Goal: Transaction & Acquisition: Subscribe to service/newsletter

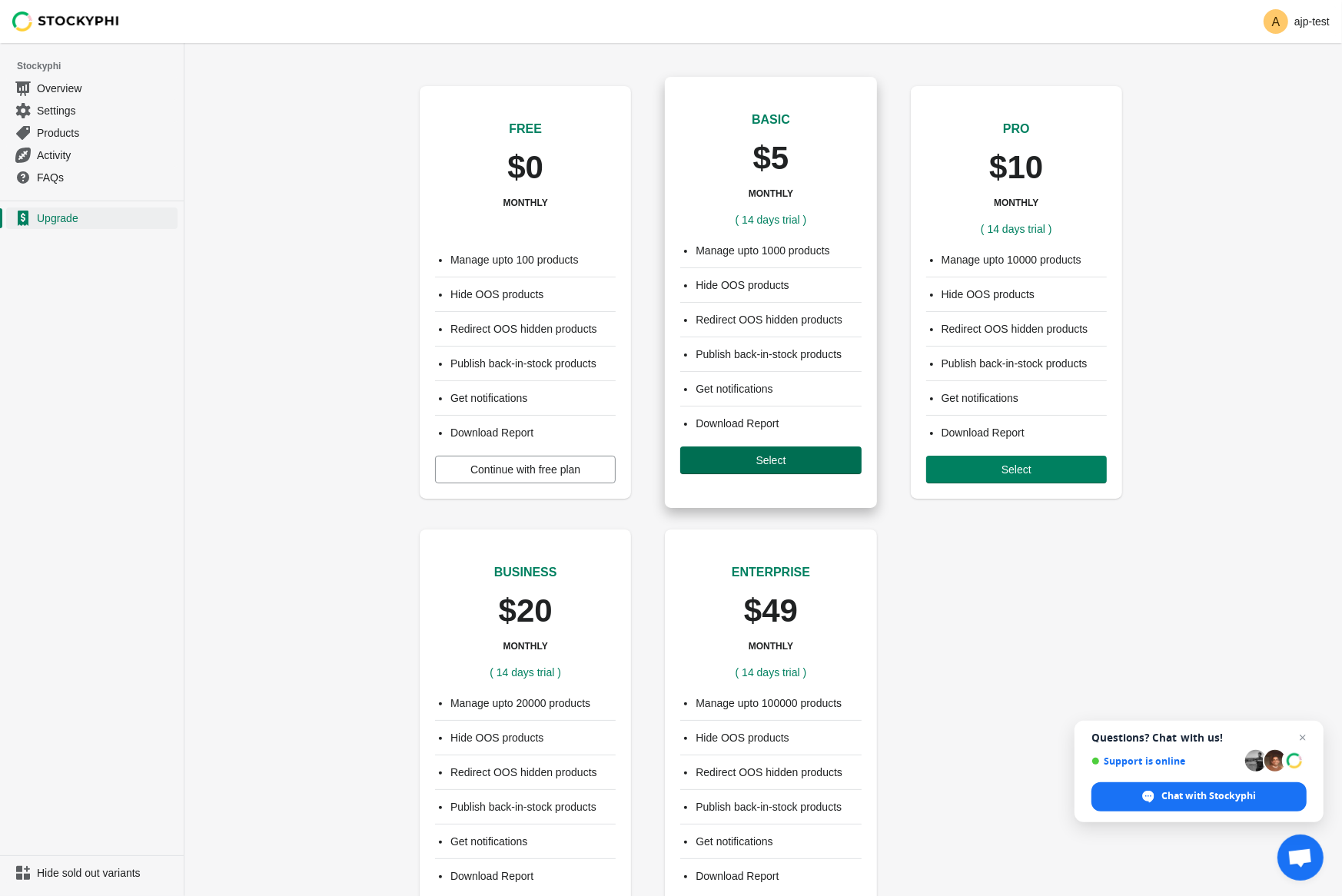
click at [732, 458] on span "Select" at bounding box center [770, 461] width 156 height 12
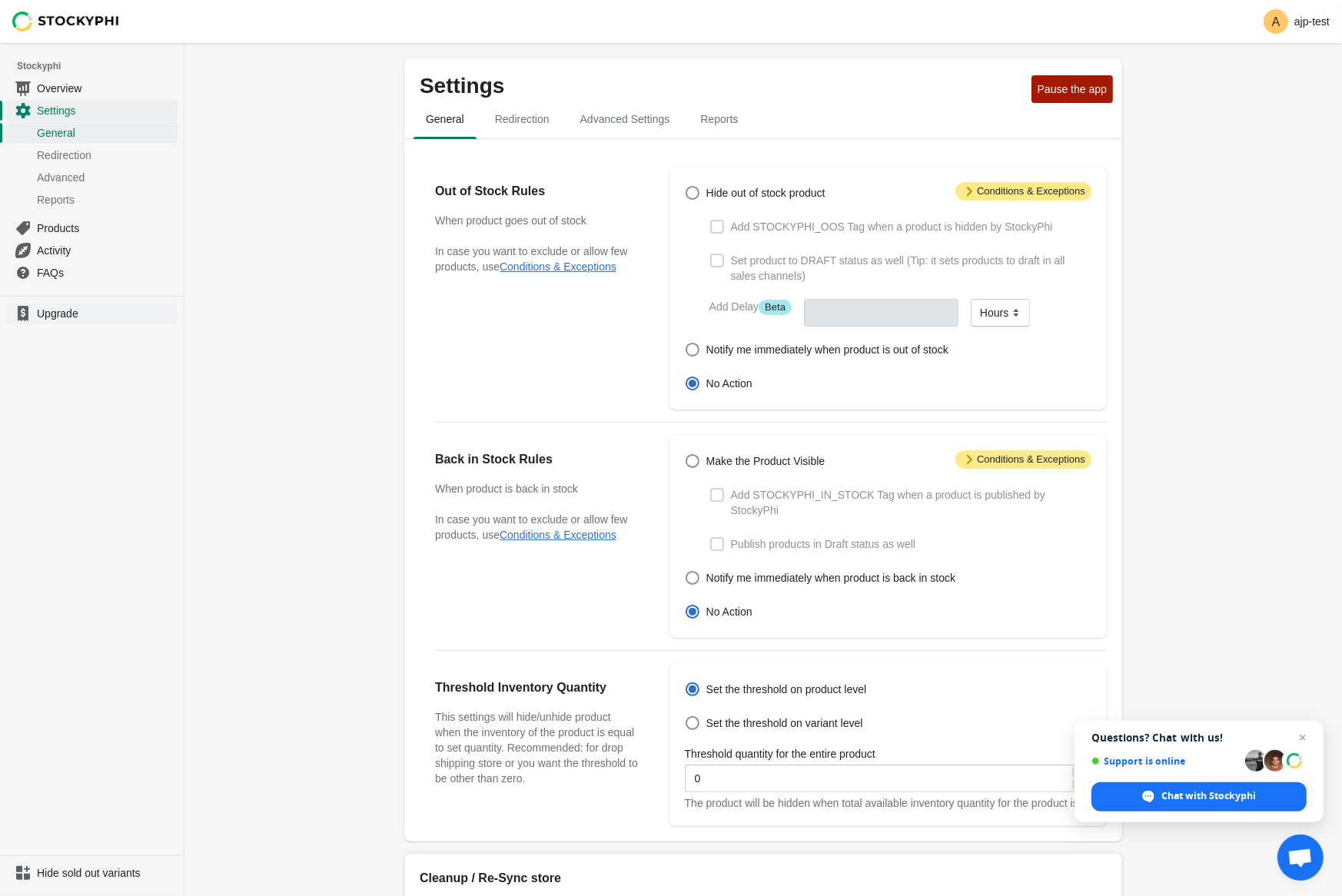
click at [72, 318] on span "Upgrade" at bounding box center [106, 314] width 138 height 16
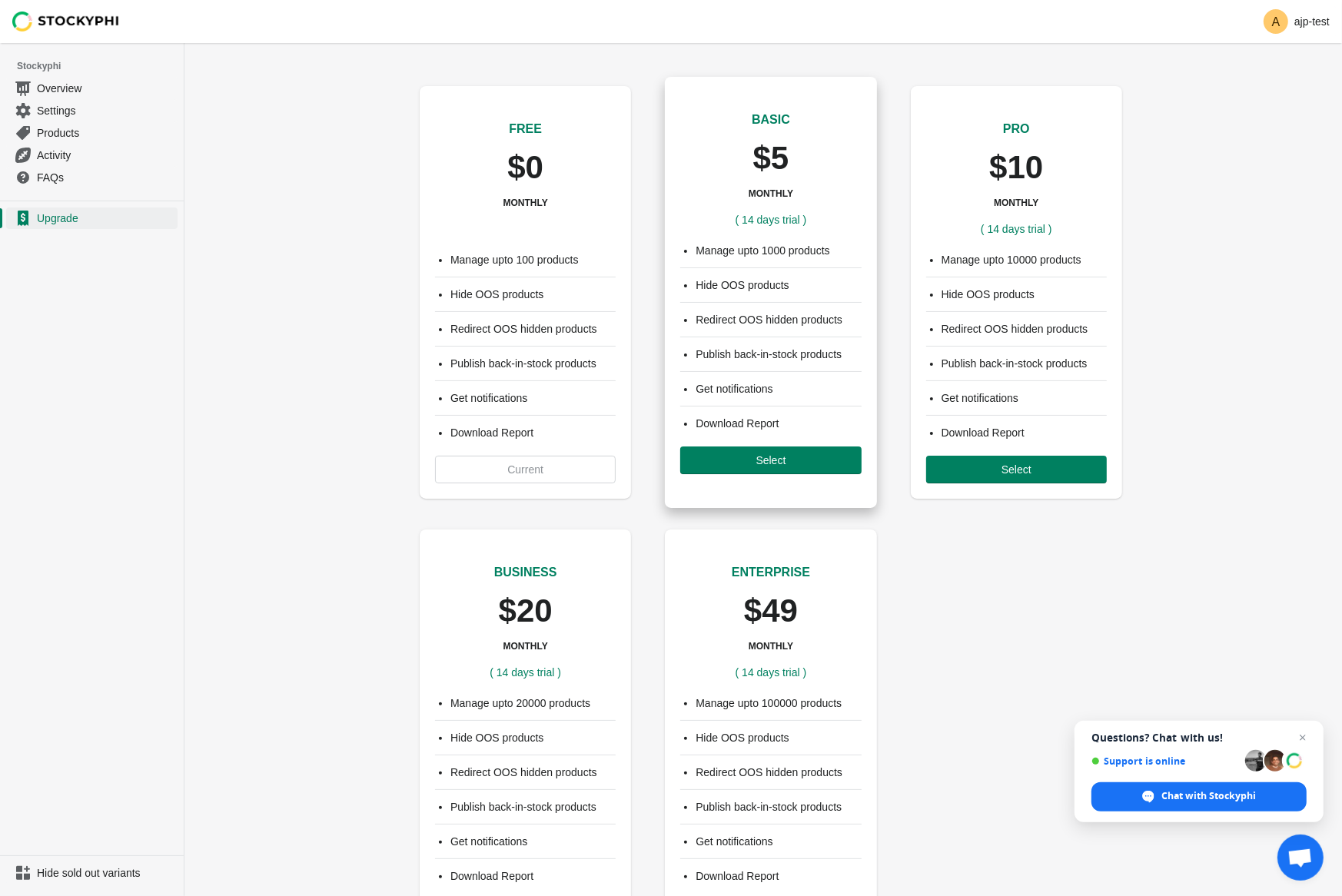
click at [770, 477] on div "Manage upto 1000 products Hide OOS products Redirect OOS hidden products Publis…" at bounding box center [770, 359] width 211 height 262
click at [767, 462] on span "Select" at bounding box center [771, 461] width 30 height 12
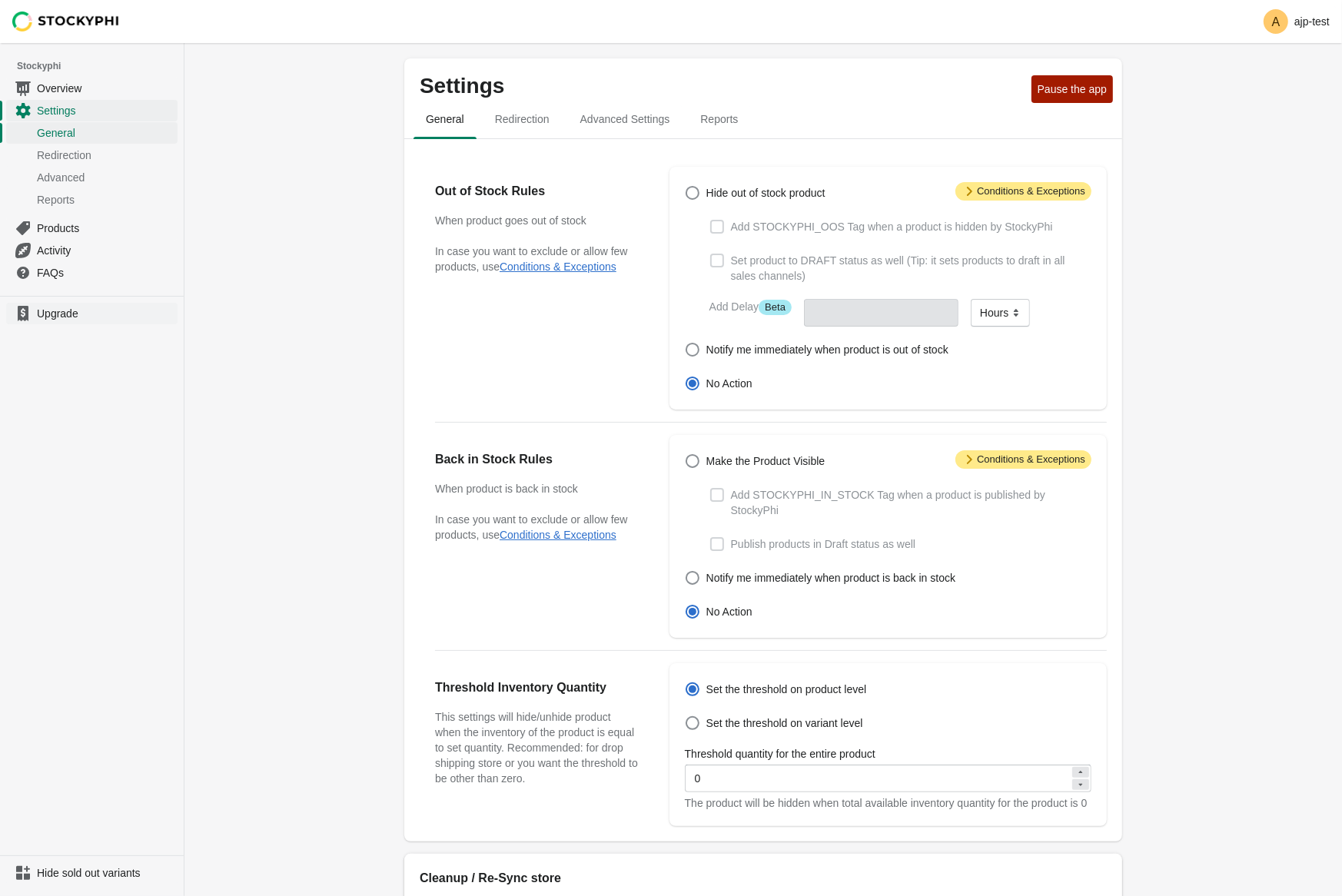
click at [42, 313] on span "Upgrade" at bounding box center [106, 314] width 138 height 16
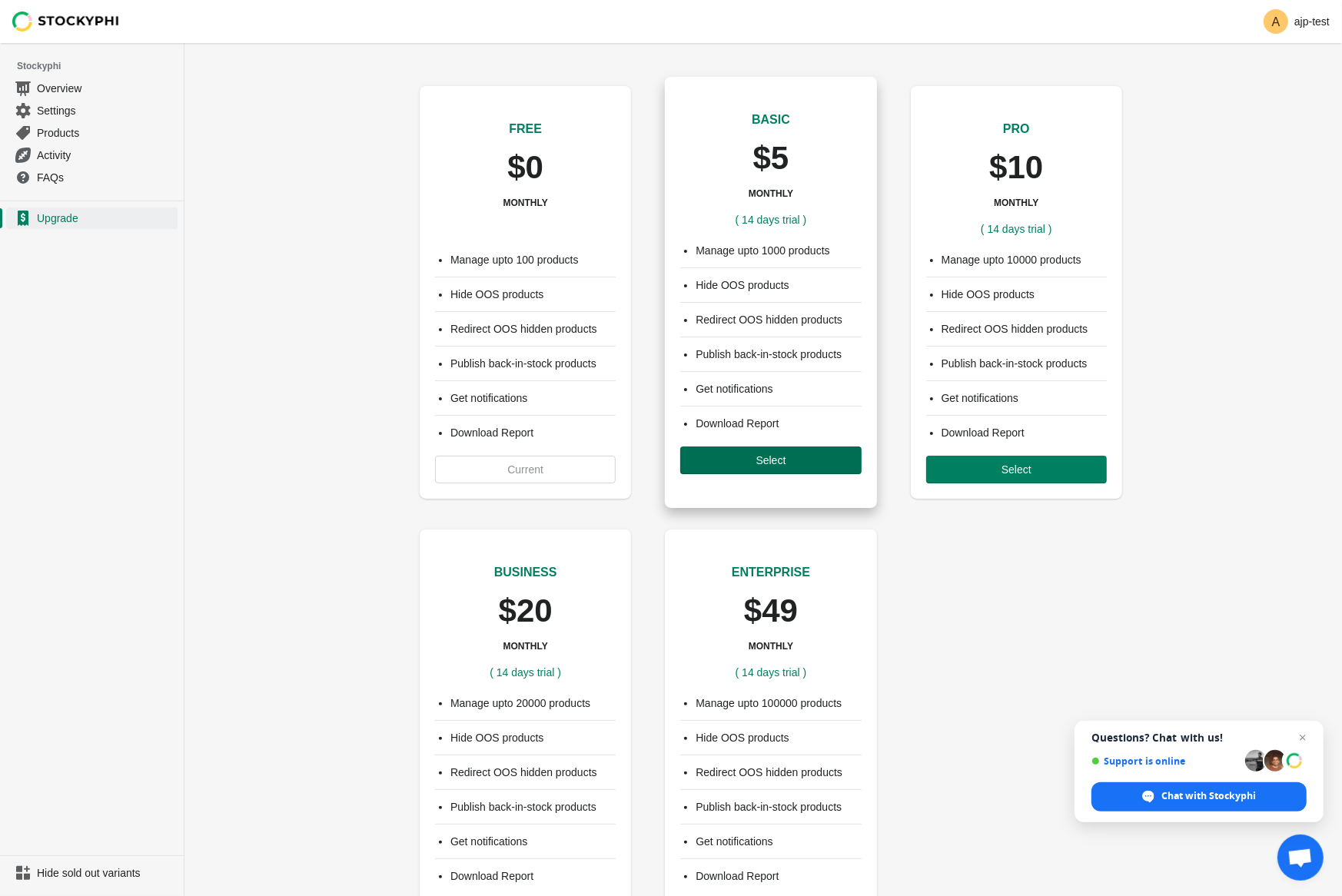
click at [770, 468] on button "Select" at bounding box center [770, 461] width 181 height 28
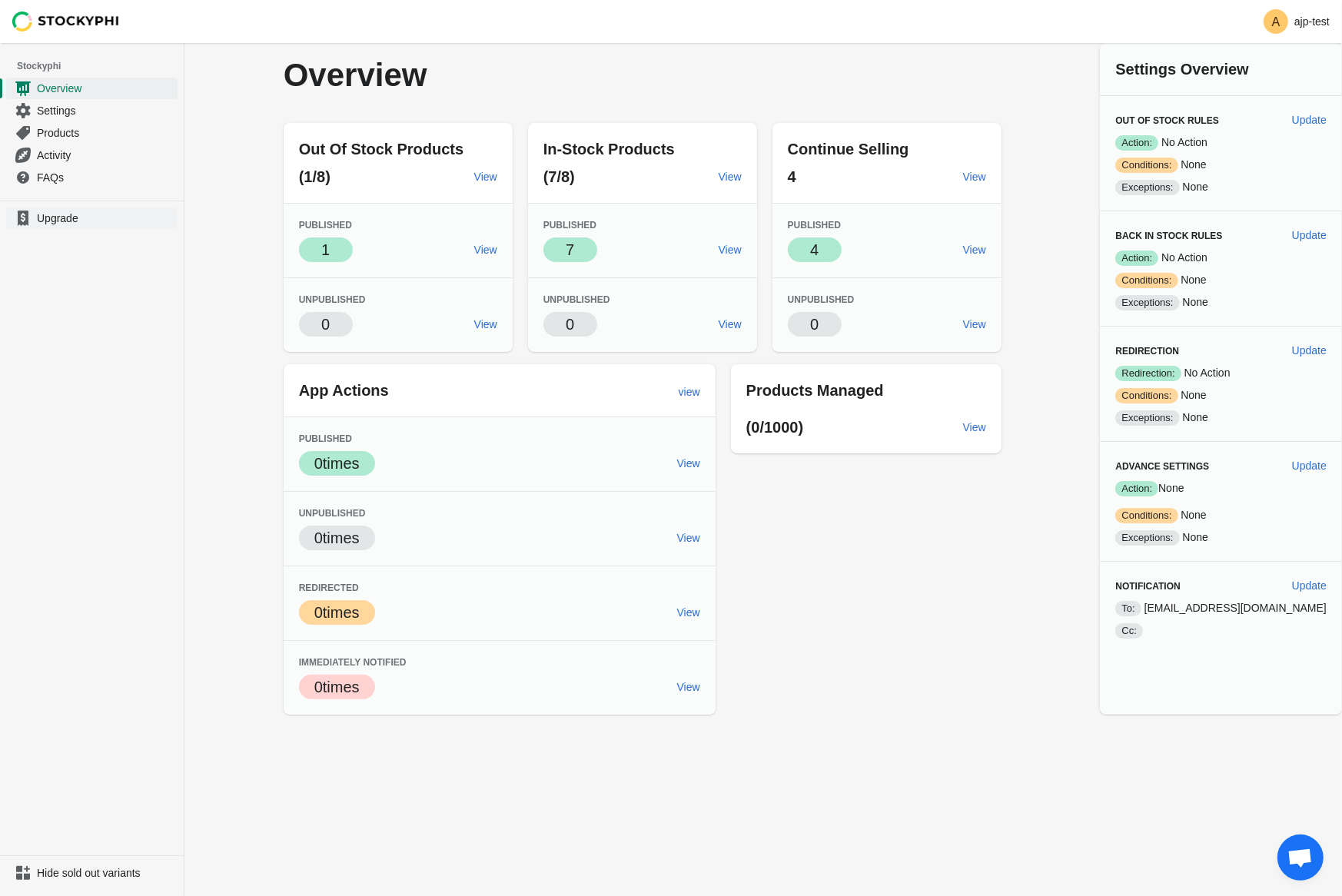
click at [58, 215] on span "Upgrade" at bounding box center [106, 218] width 138 height 16
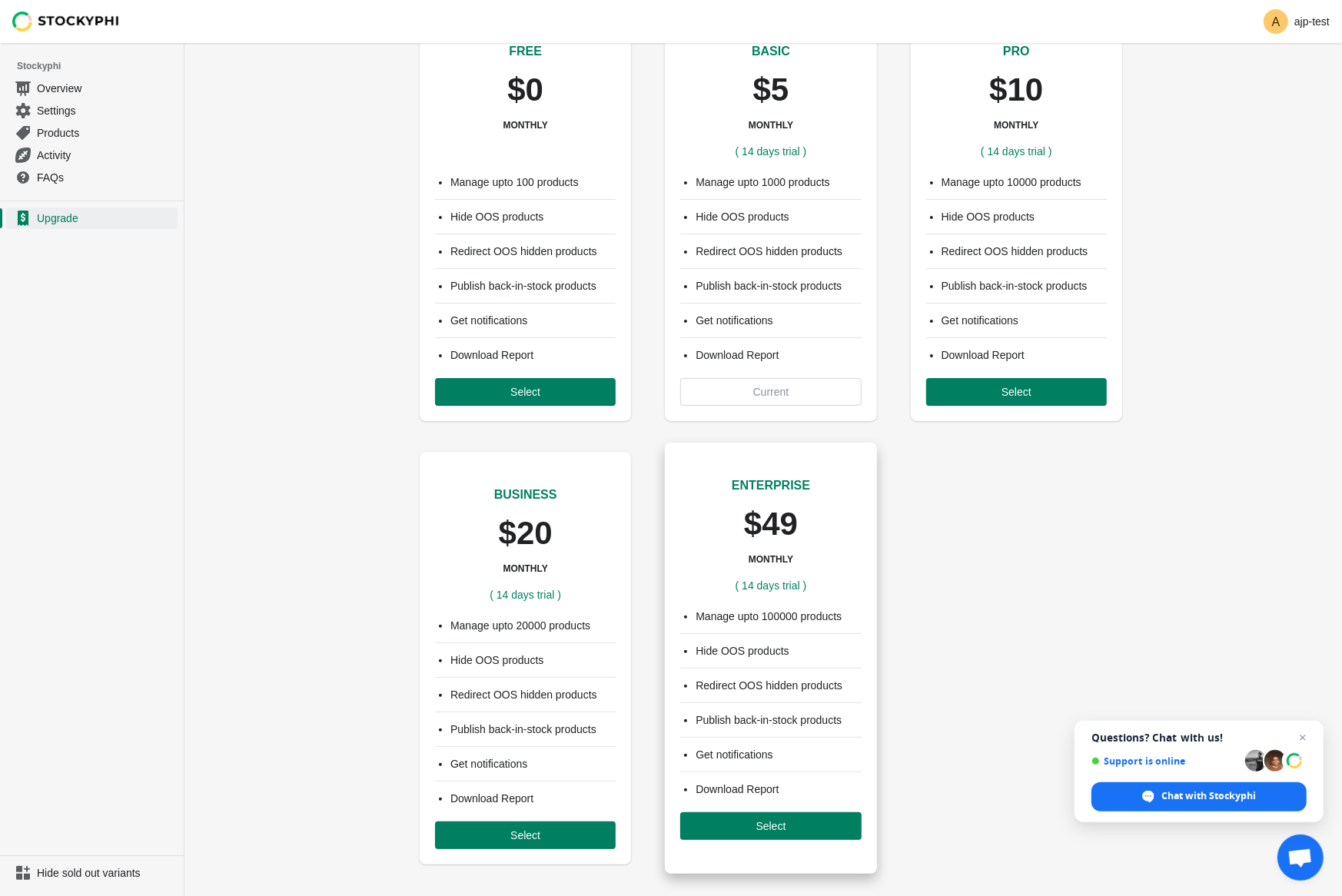
scroll to position [90, 0]
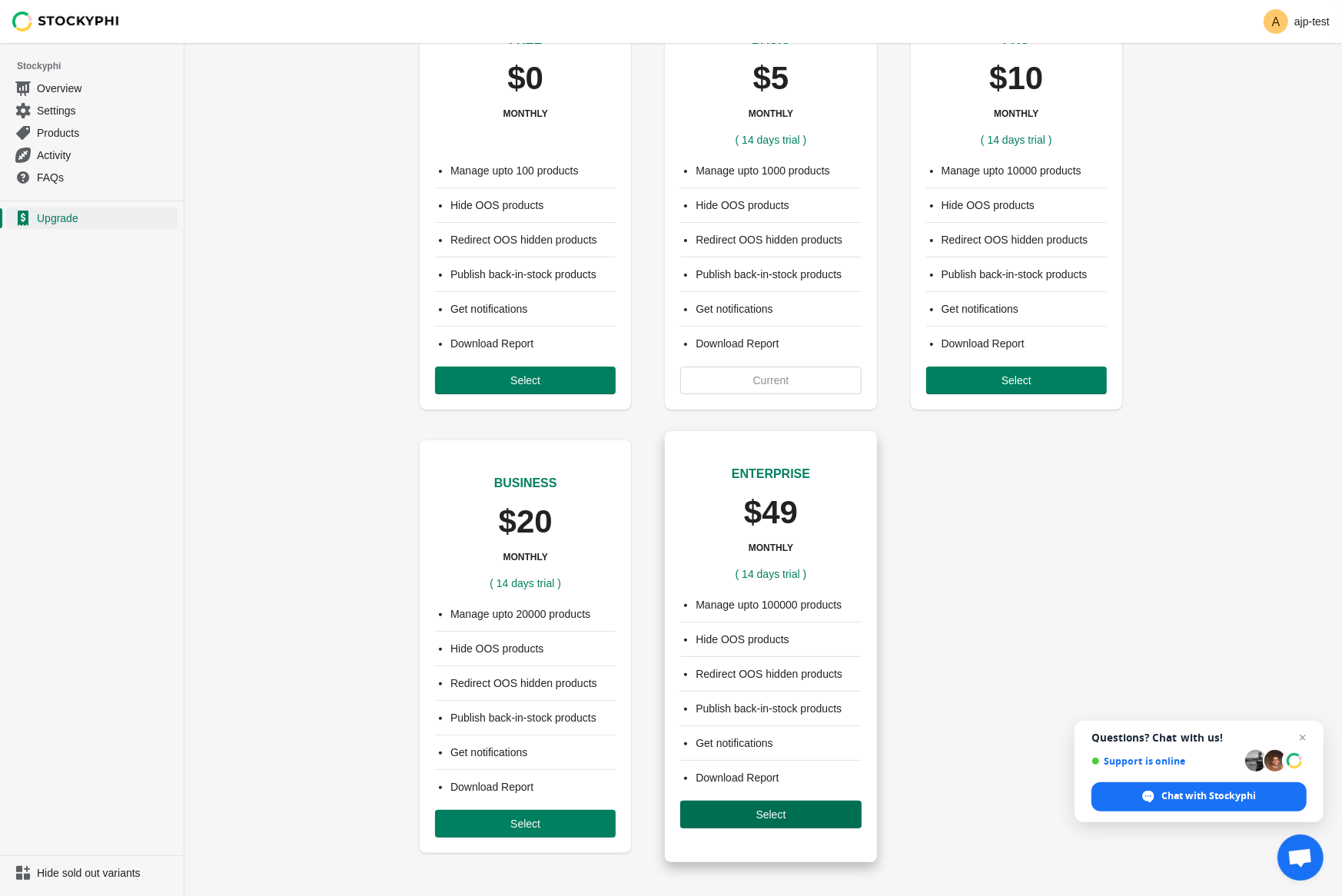
click at [766, 831] on div "Manage upto 100000 products Hide OOS products Redirect OOS hidden products Publ…" at bounding box center [770, 713] width 211 height 262
click at [758, 816] on span "Select" at bounding box center [771, 815] width 30 height 12
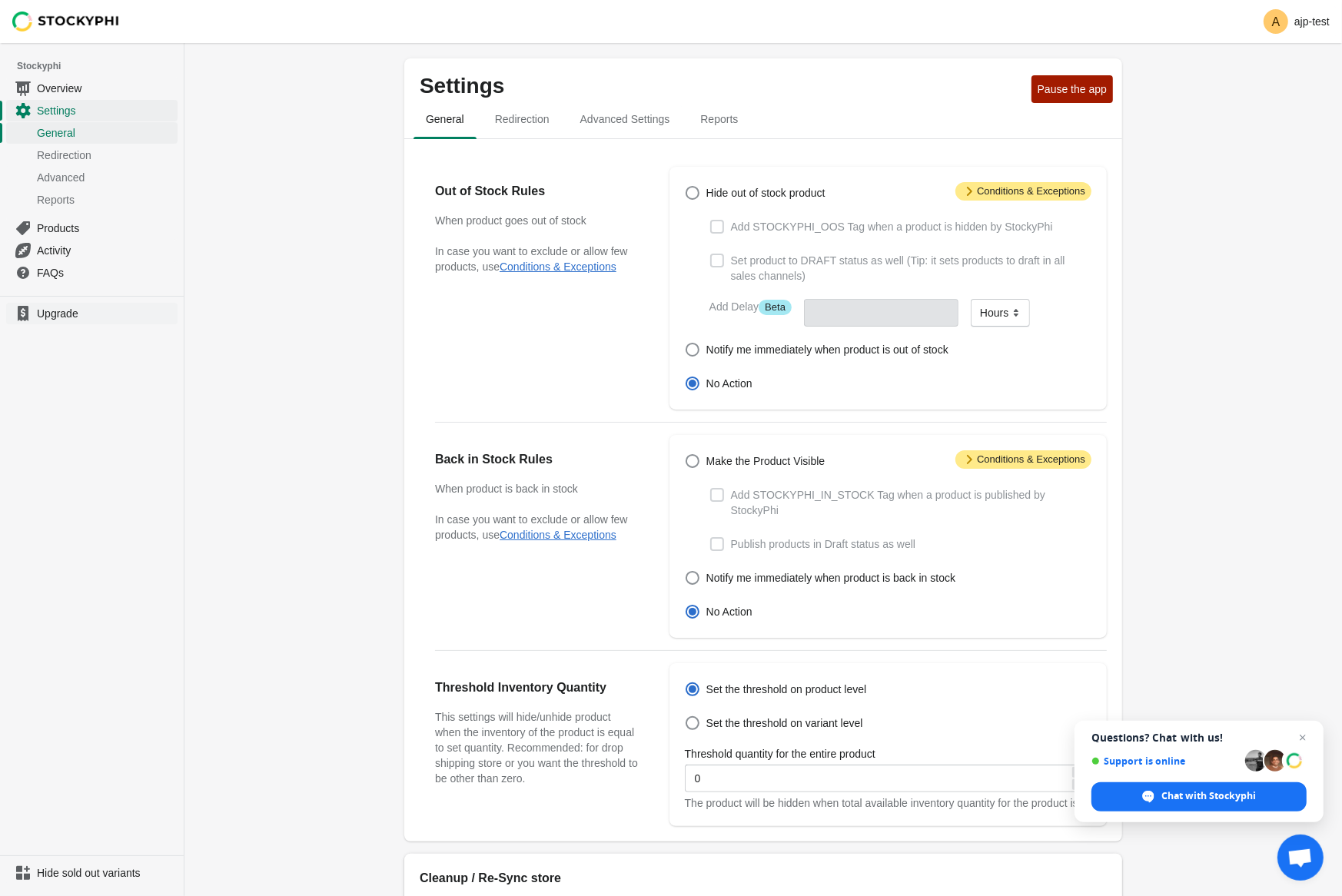
click at [79, 314] on span "Upgrade" at bounding box center [106, 314] width 138 height 16
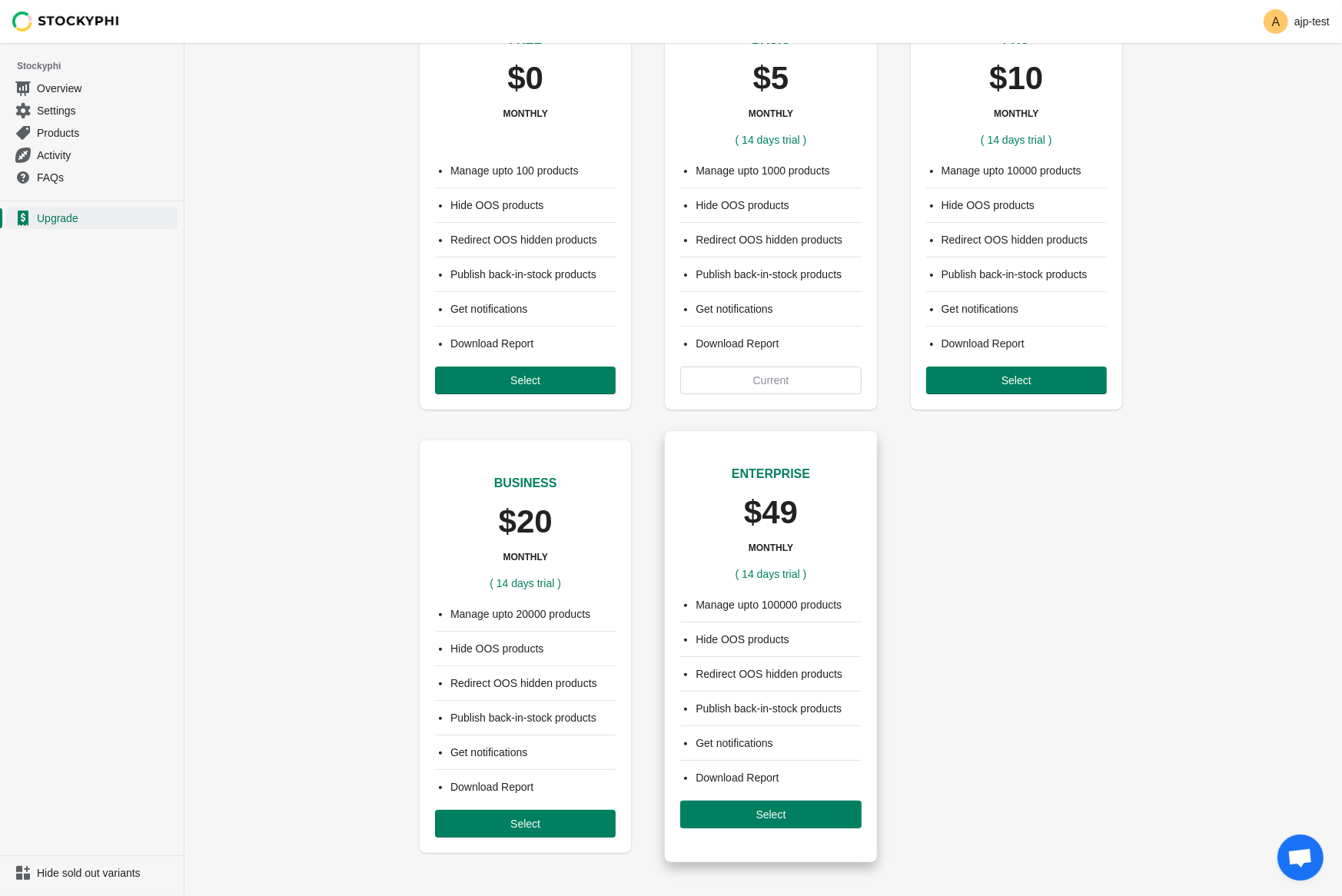
scroll to position [90, 0]
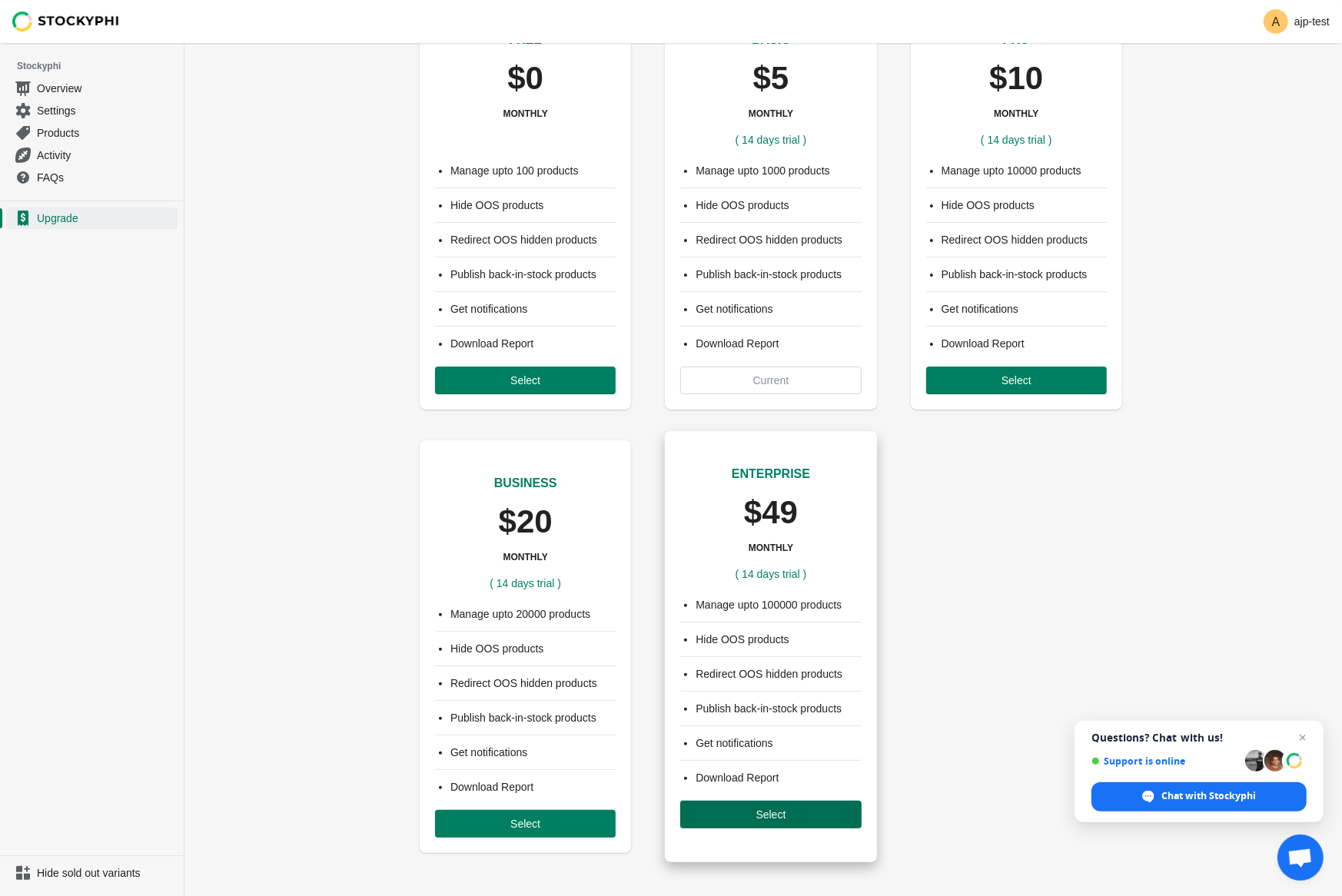
click at [757, 815] on span "Select" at bounding box center [771, 815] width 30 height 12
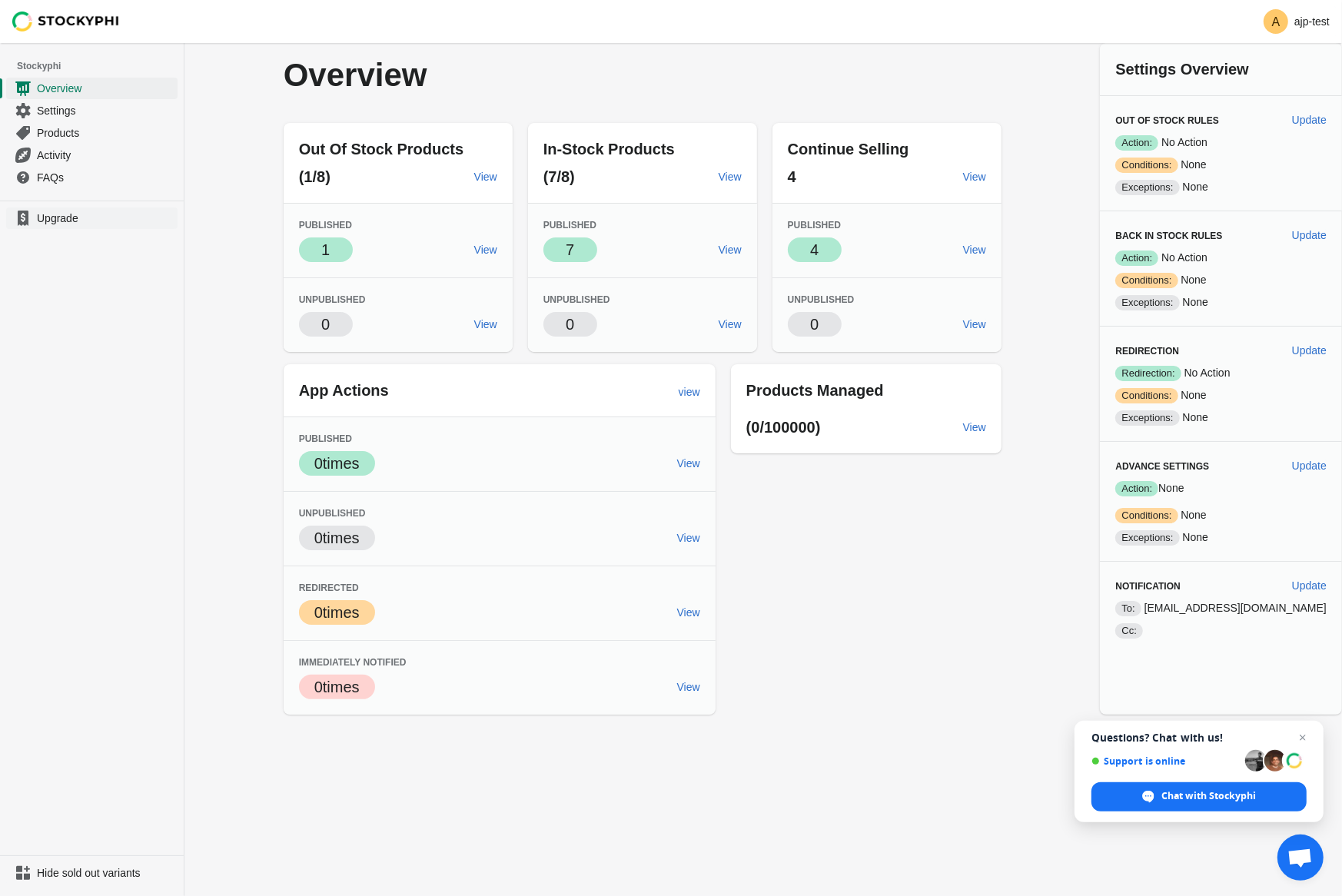
click at [68, 216] on span "Upgrade" at bounding box center [106, 218] width 138 height 16
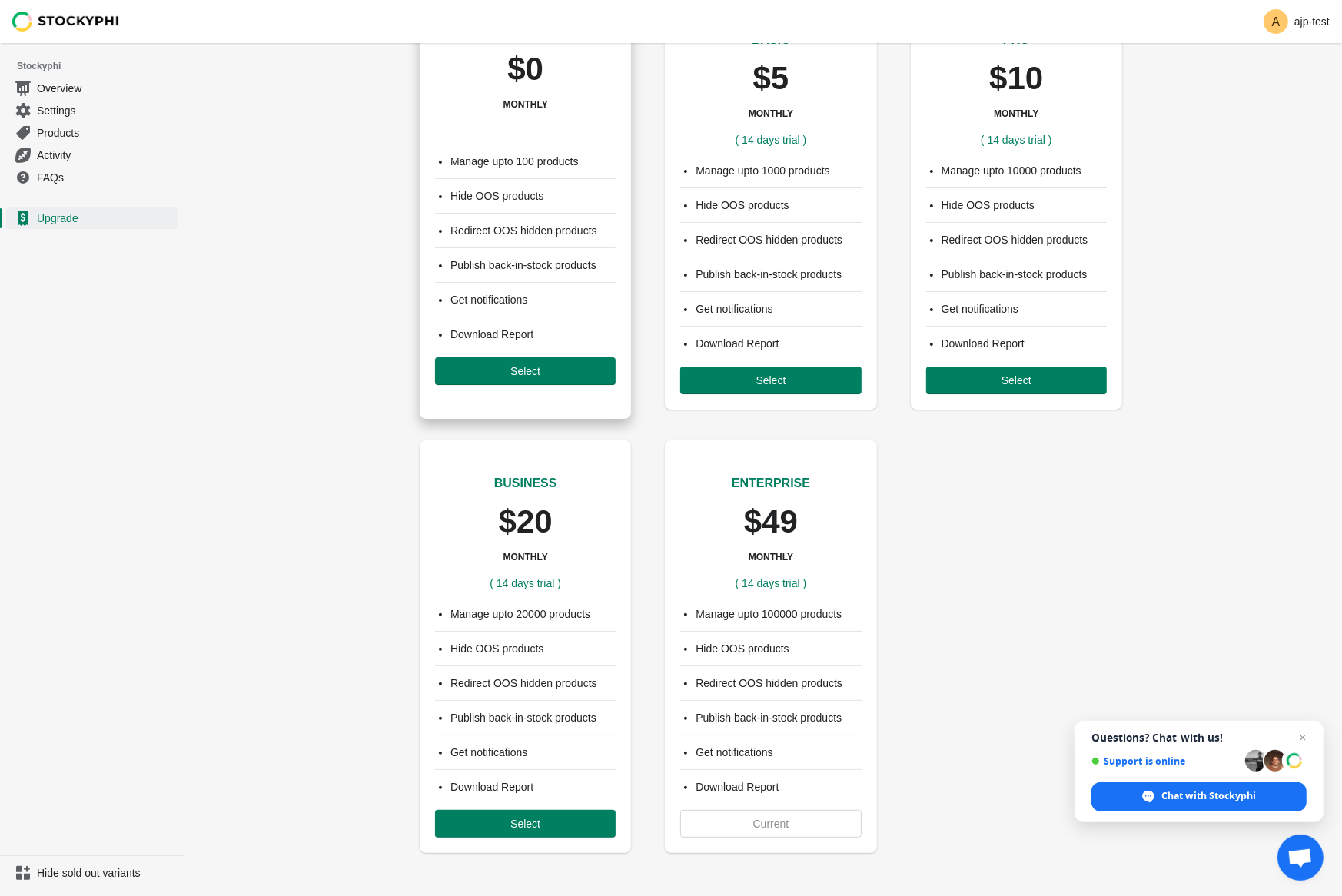
scroll to position [89, 0]
click at [540, 384] on button "Select" at bounding box center [525, 372] width 181 height 28
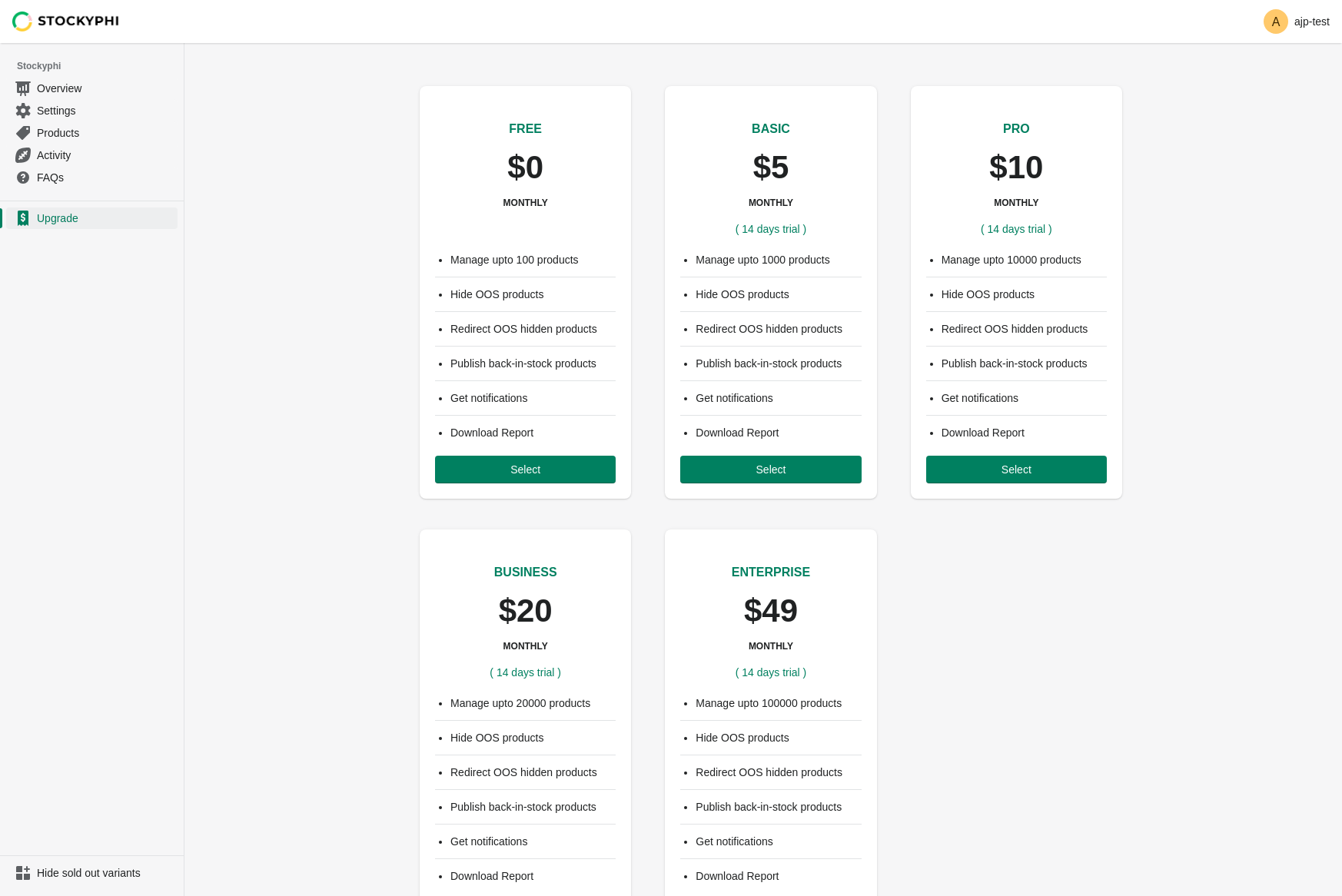
scroll to position [89, 0]
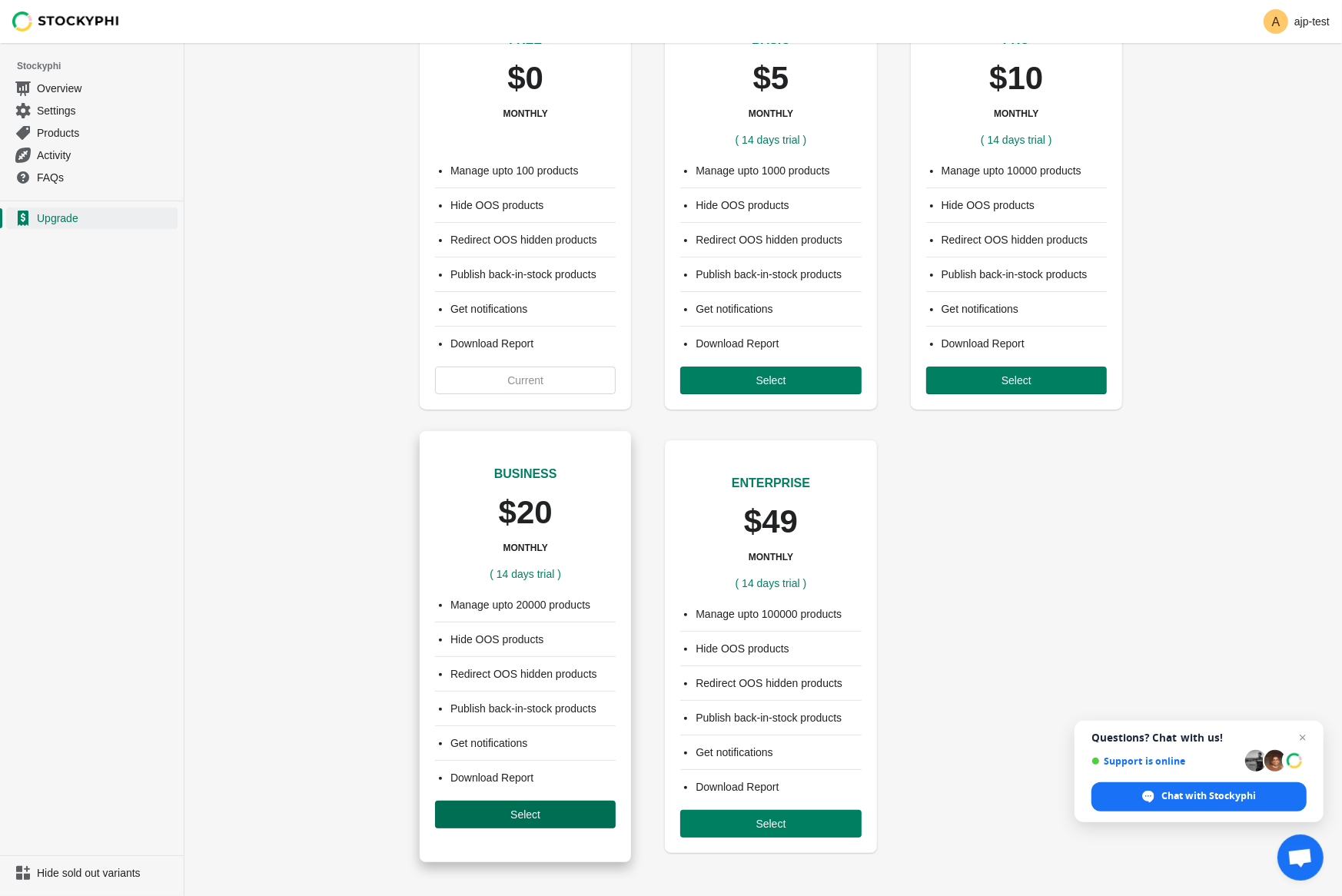
click at [531, 812] on span "Select" at bounding box center [525, 815] width 30 height 12
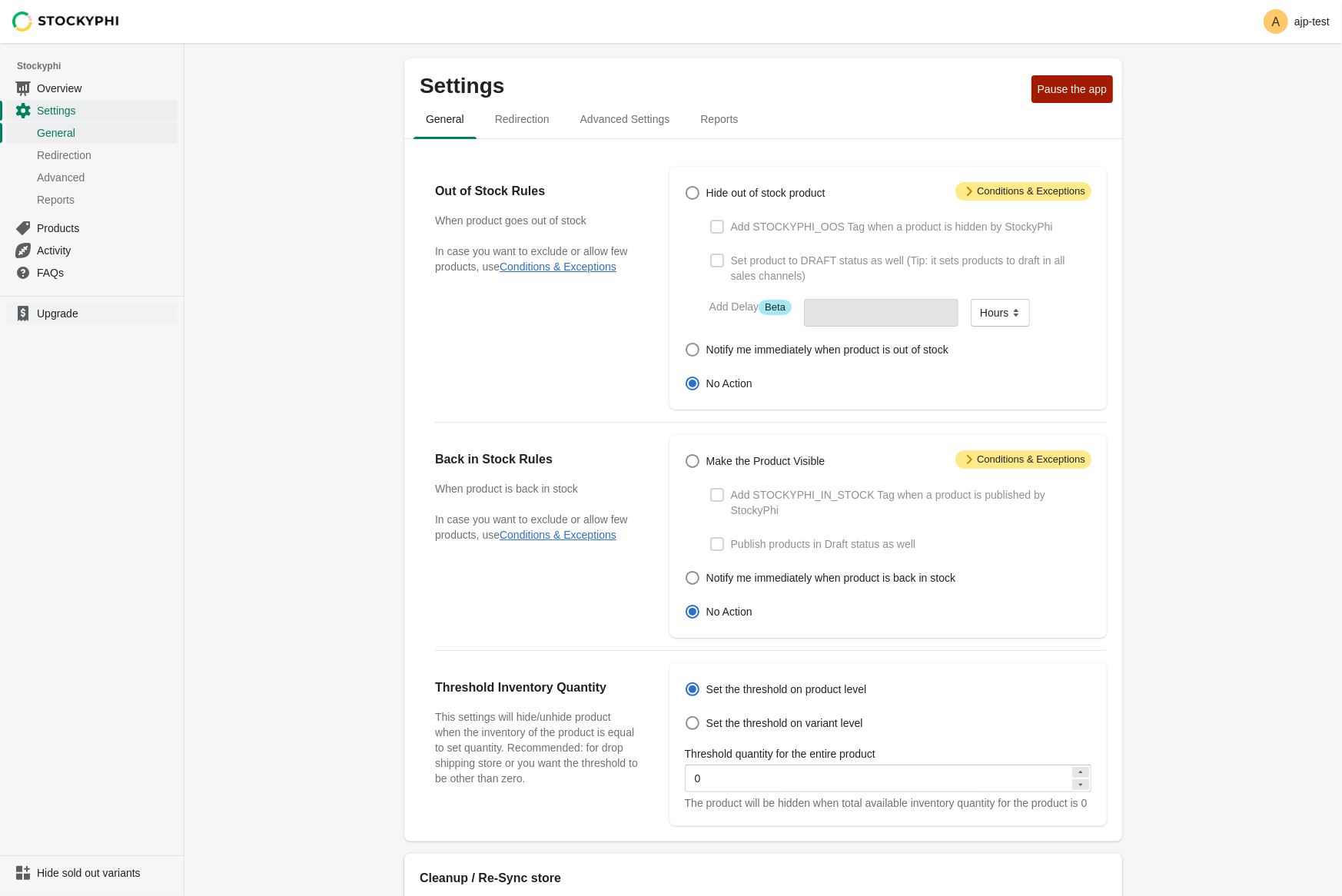
click at [55, 318] on span "Upgrade" at bounding box center [106, 314] width 138 height 16
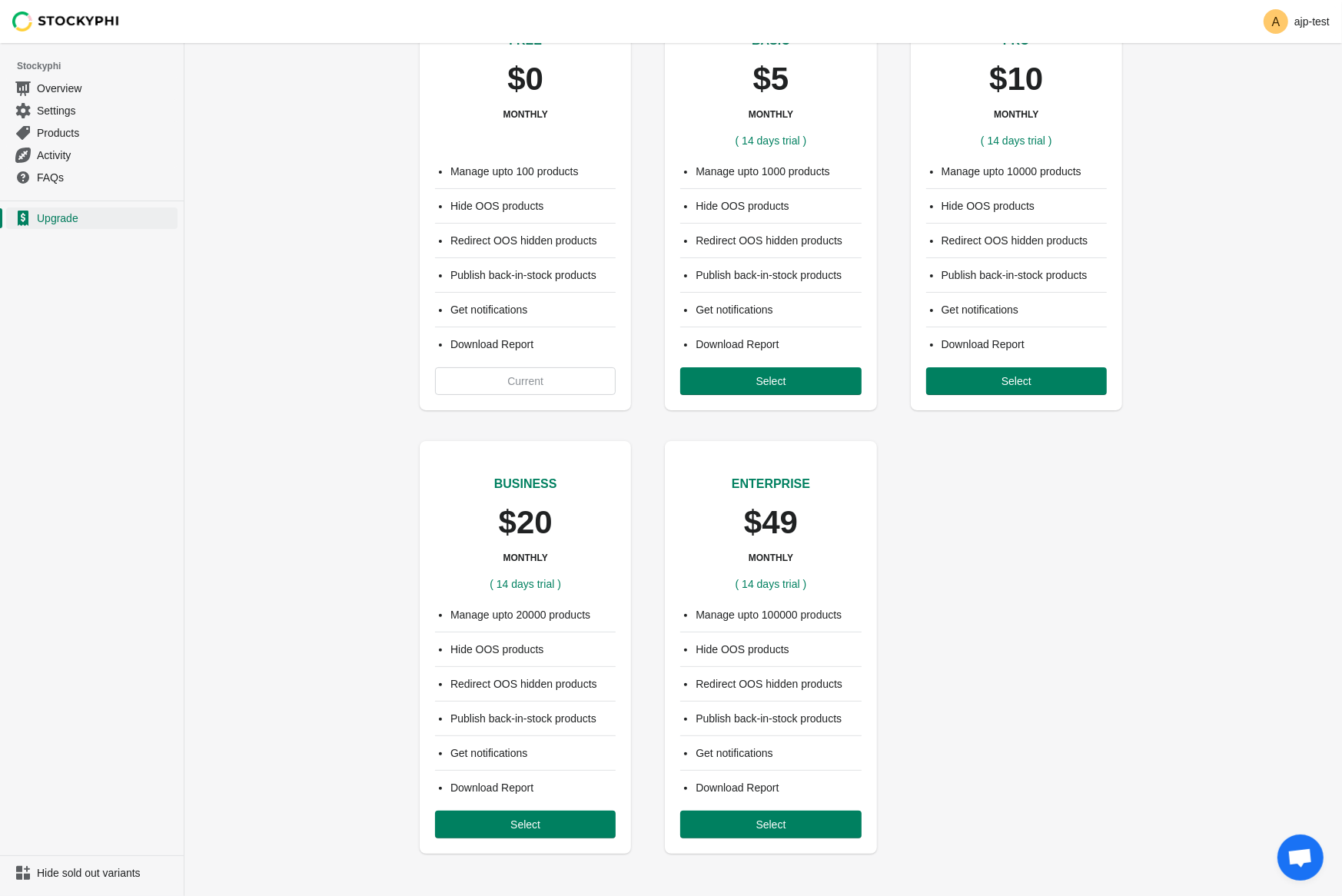
scroll to position [90, 0]
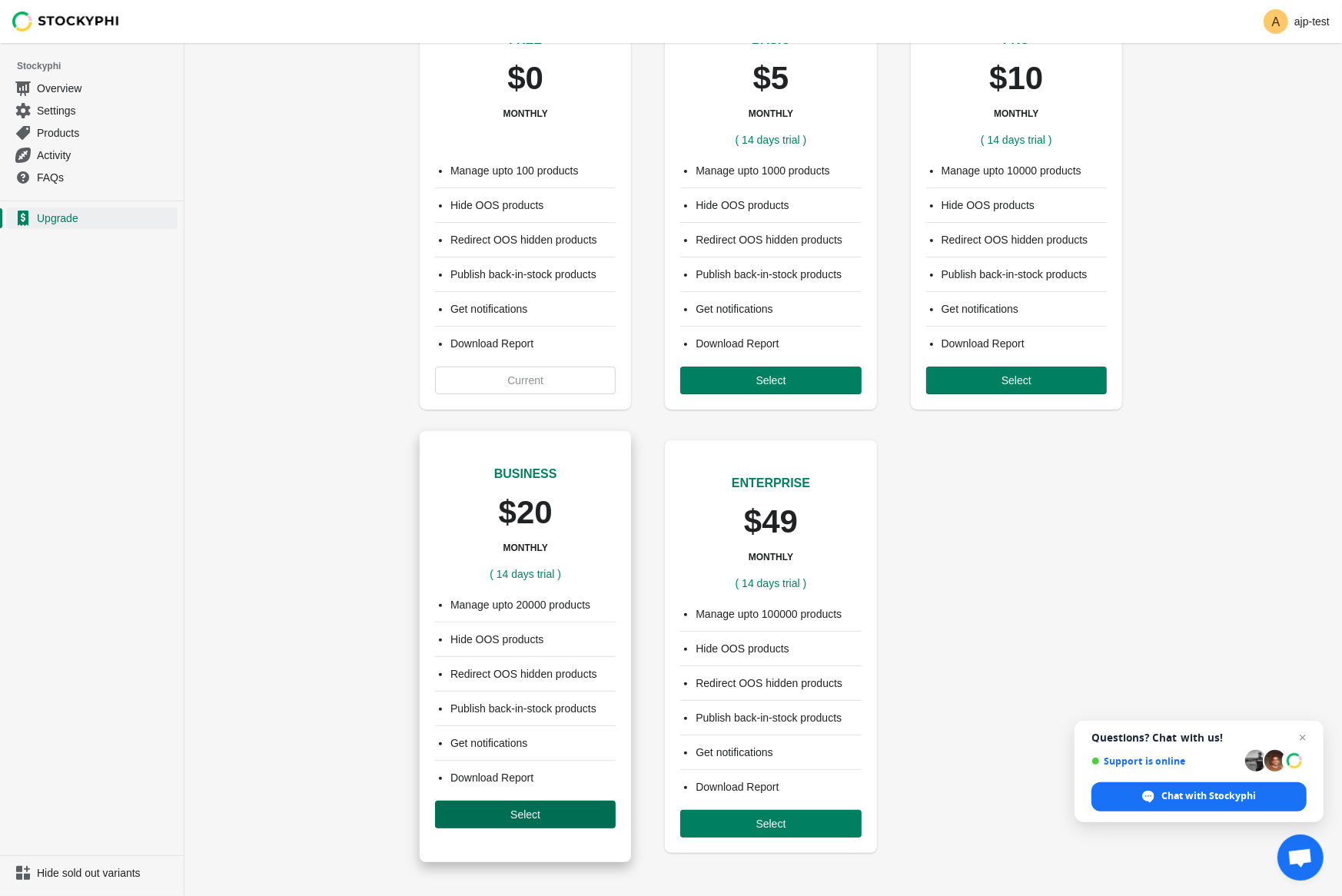
click at [497, 812] on span "Select" at bounding box center [525, 815] width 156 height 12
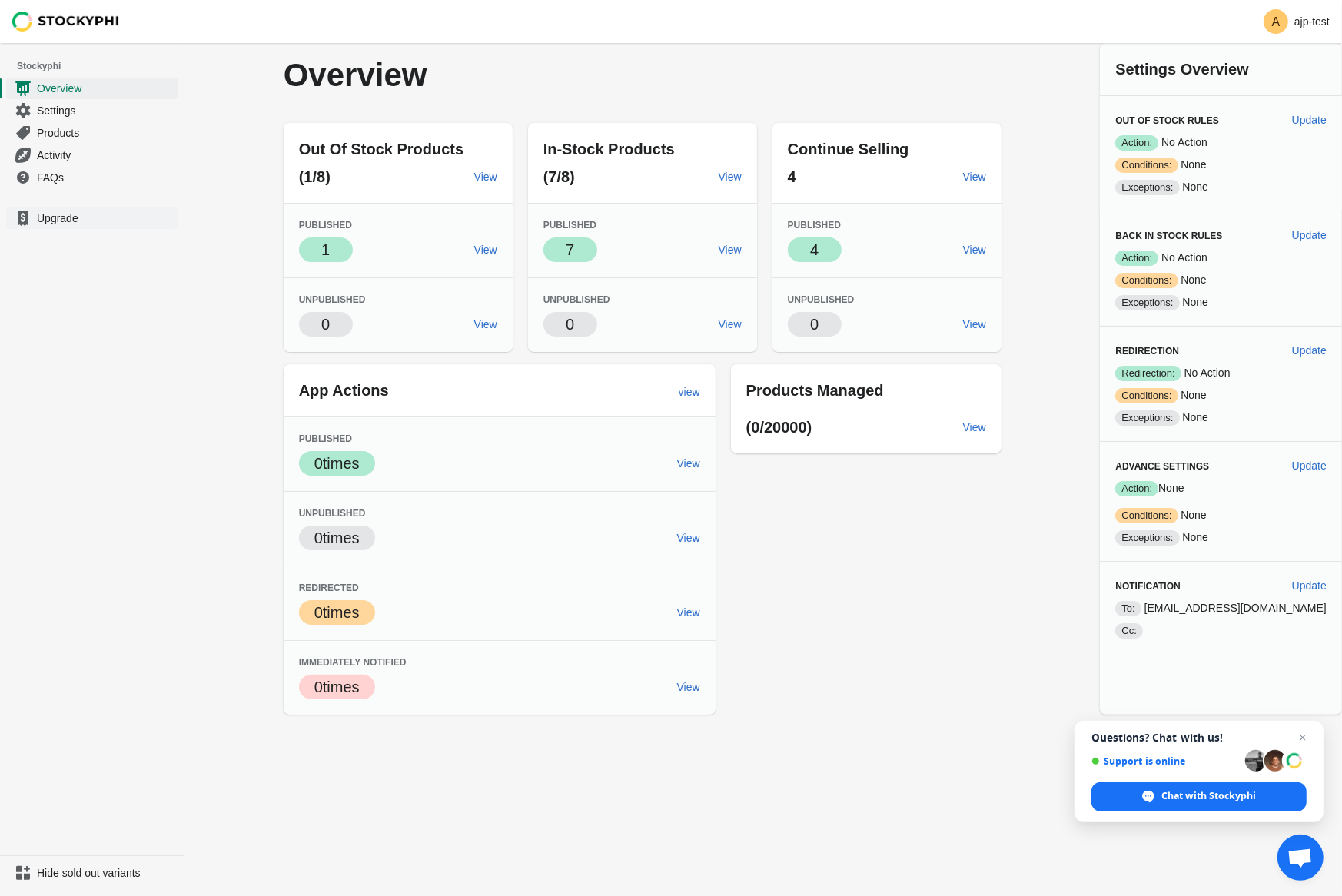
click at [58, 215] on span "Upgrade" at bounding box center [106, 218] width 138 height 16
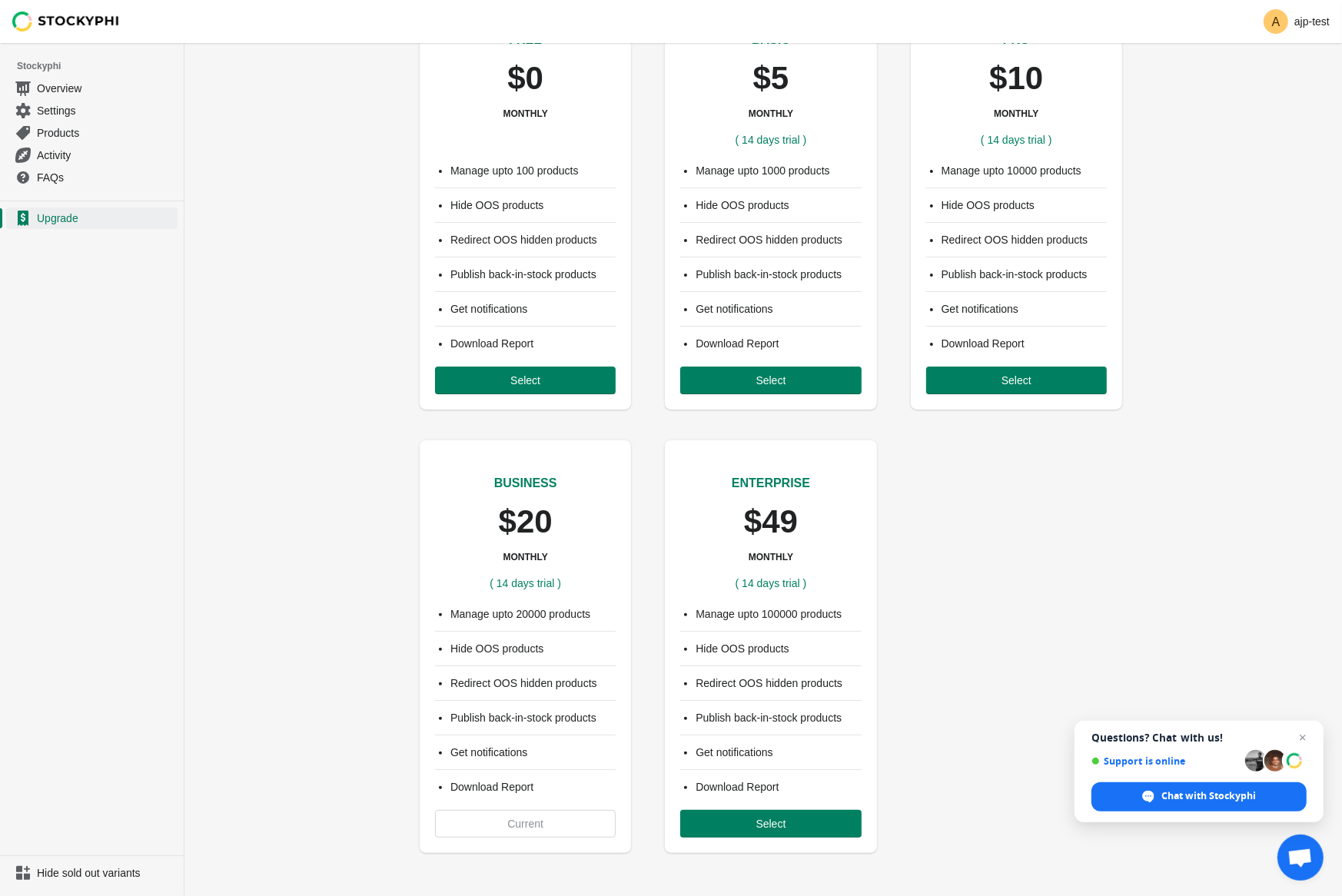
scroll to position [90, 0]
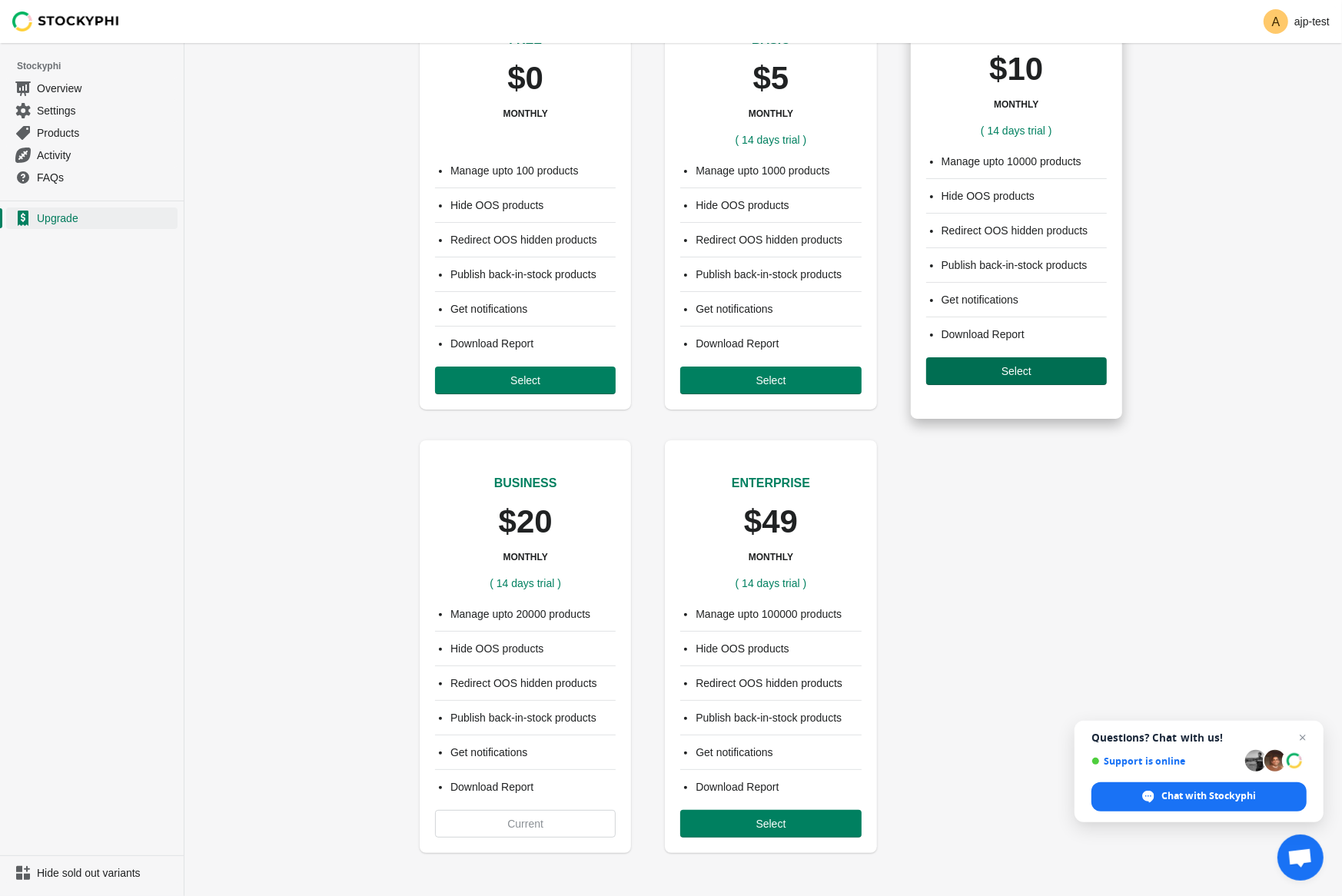
click at [965, 366] on span "Select" at bounding box center [1017, 371] width 156 height 12
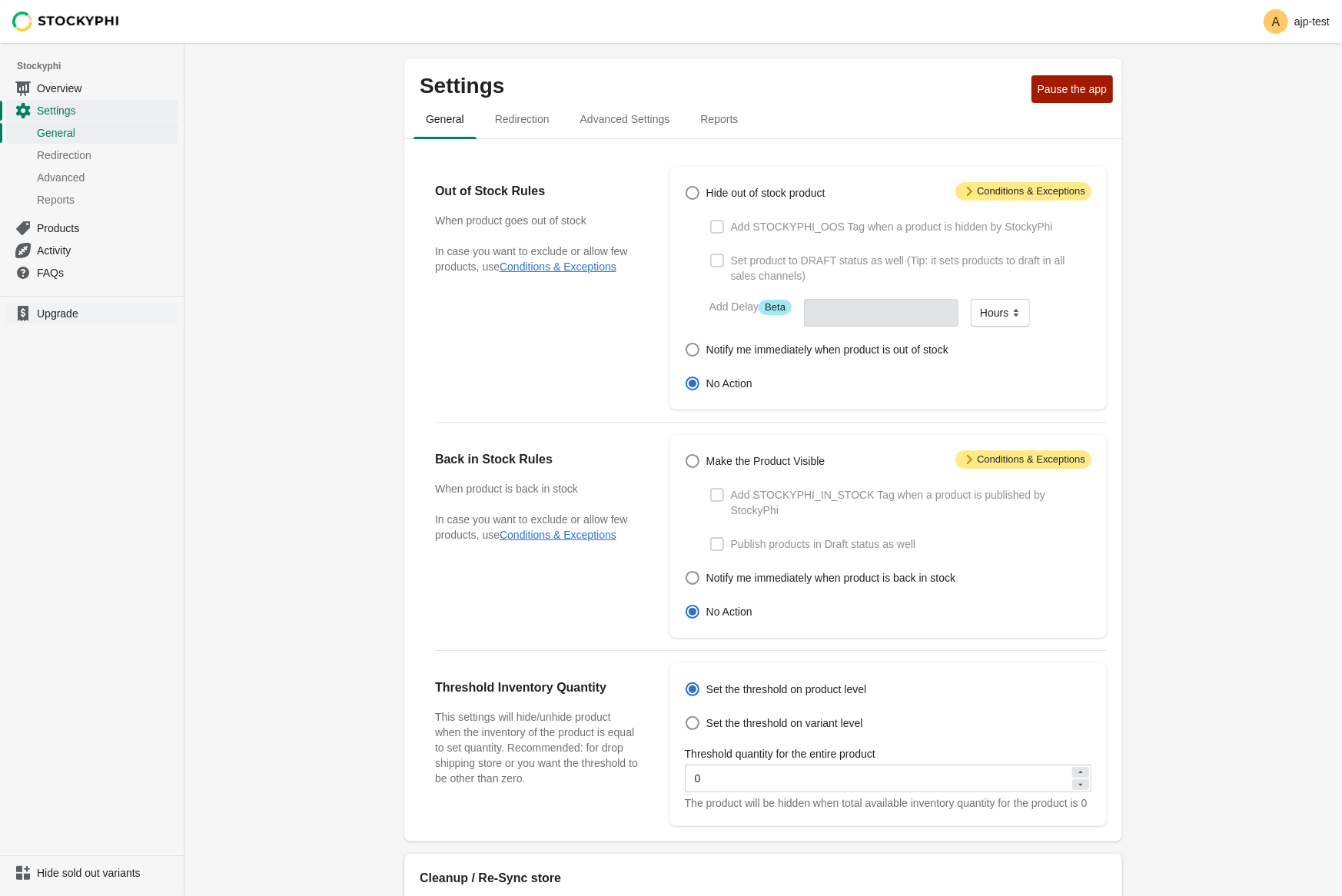
click at [55, 316] on span "Upgrade" at bounding box center [106, 314] width 138 height 16
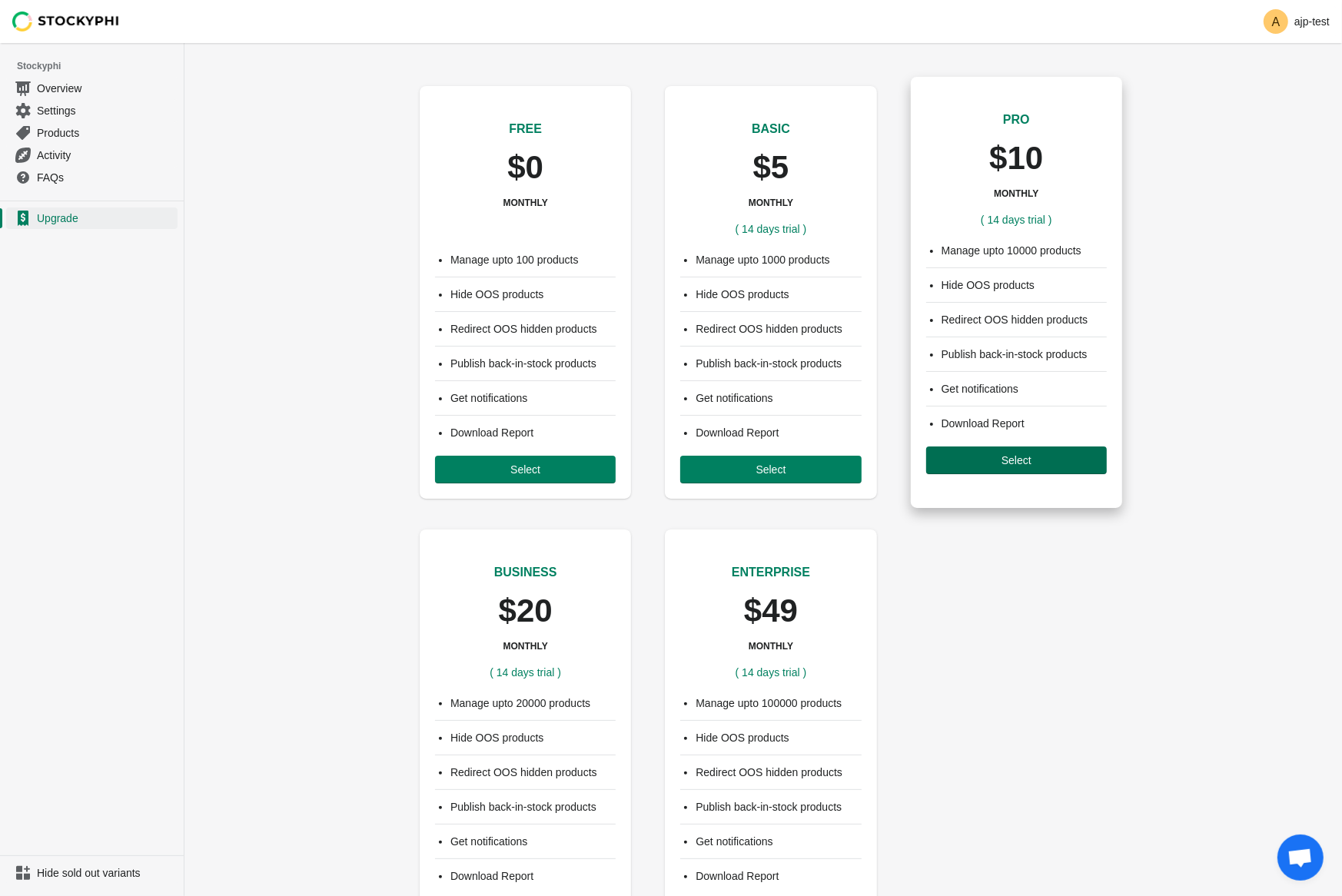
click at [978, 454] on button "Select" at bounding box center [1017, 461] width 181 height 28
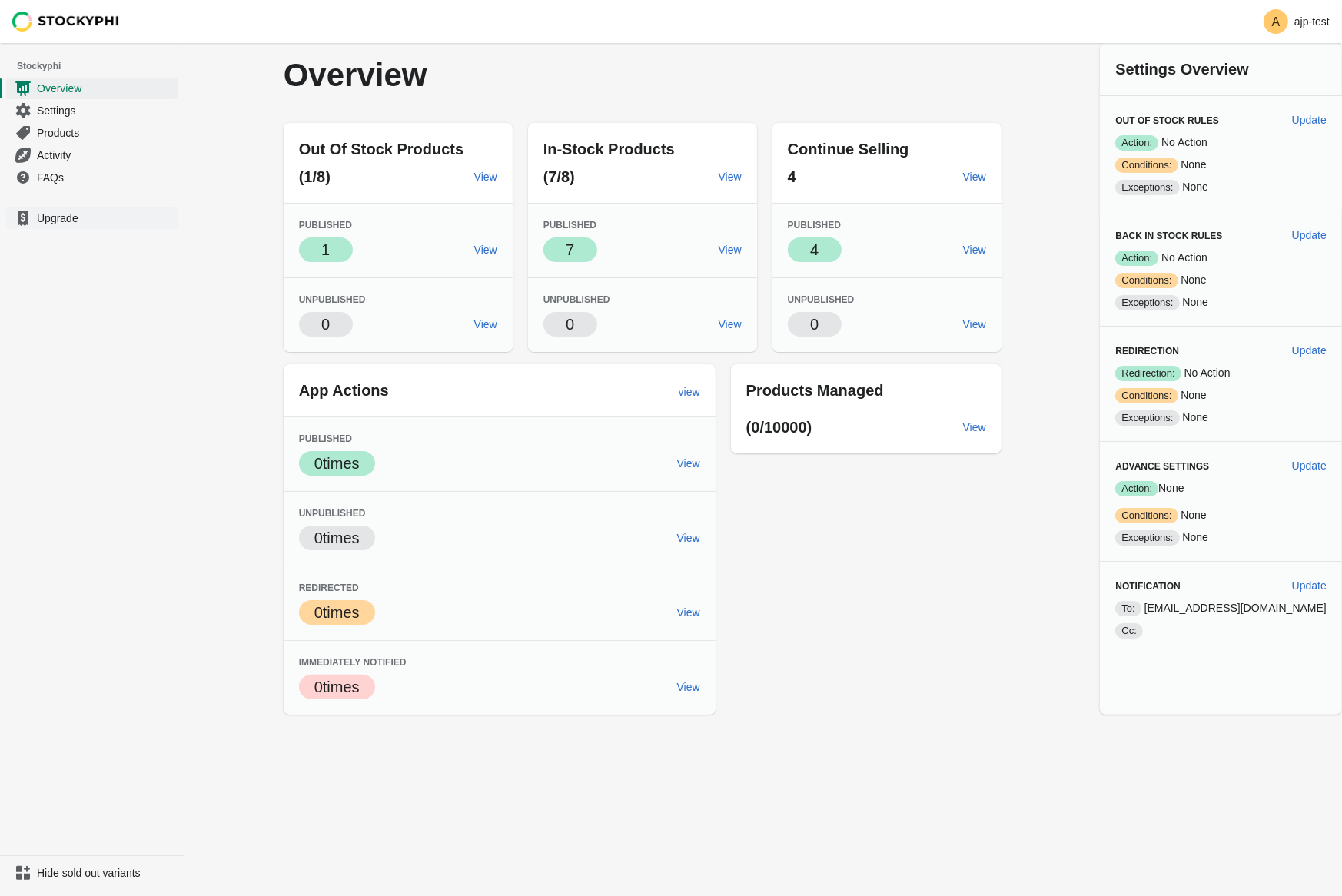
click at [53, 221] on span "Upgrade" at bounding box center [106, 218] width 138 height 16
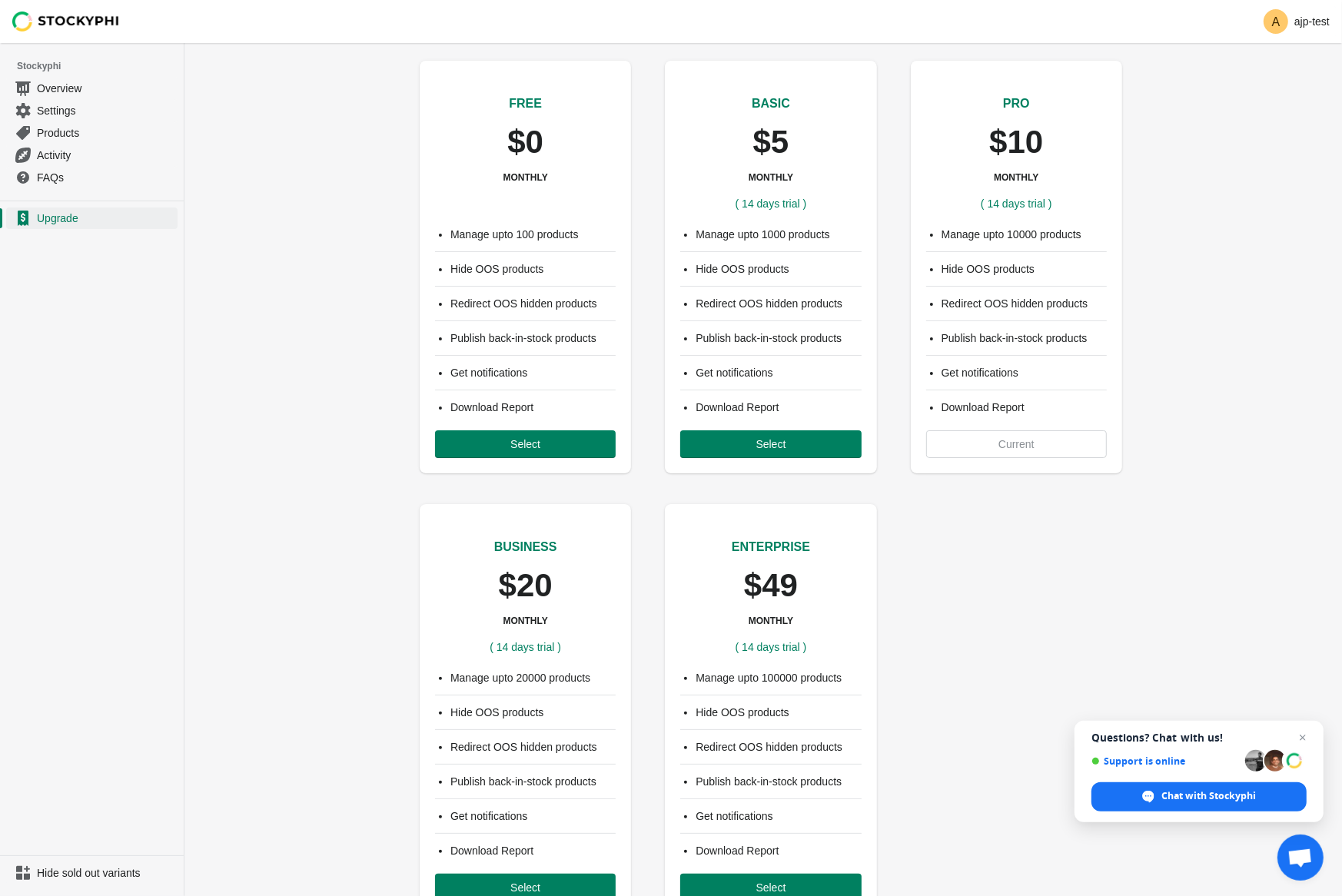
scroll to position [29, 0]
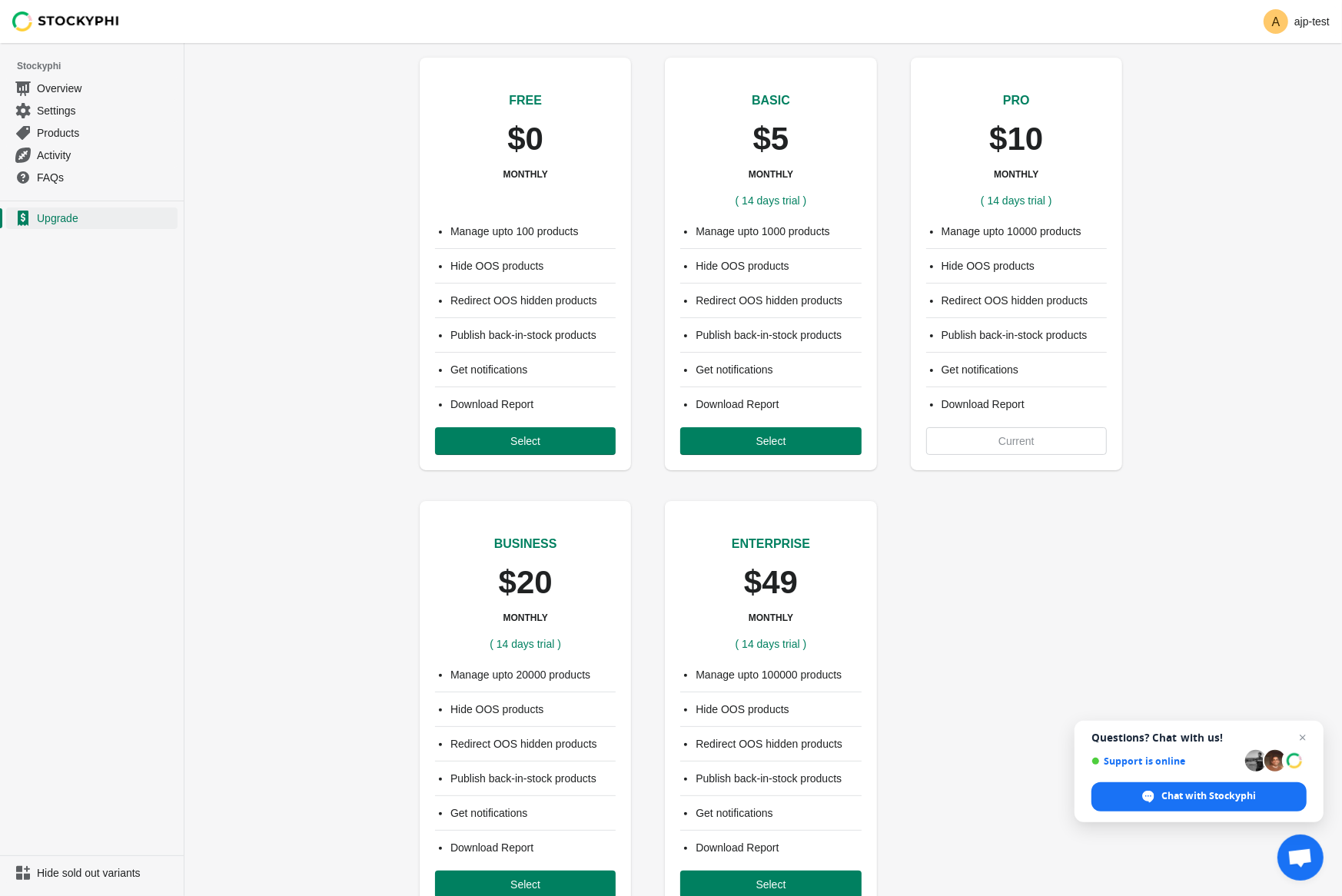
click at [1262, 229] on div "FREE $0 MONTHLY ( 14 days trial ) Manage upto 100 products Hide OOS products Re…" at bounding box center [763, 475] width 1158 height 890
click at [181, 450] on ul "Upgrade" at bounding box center [92, 528] width 184 height 655
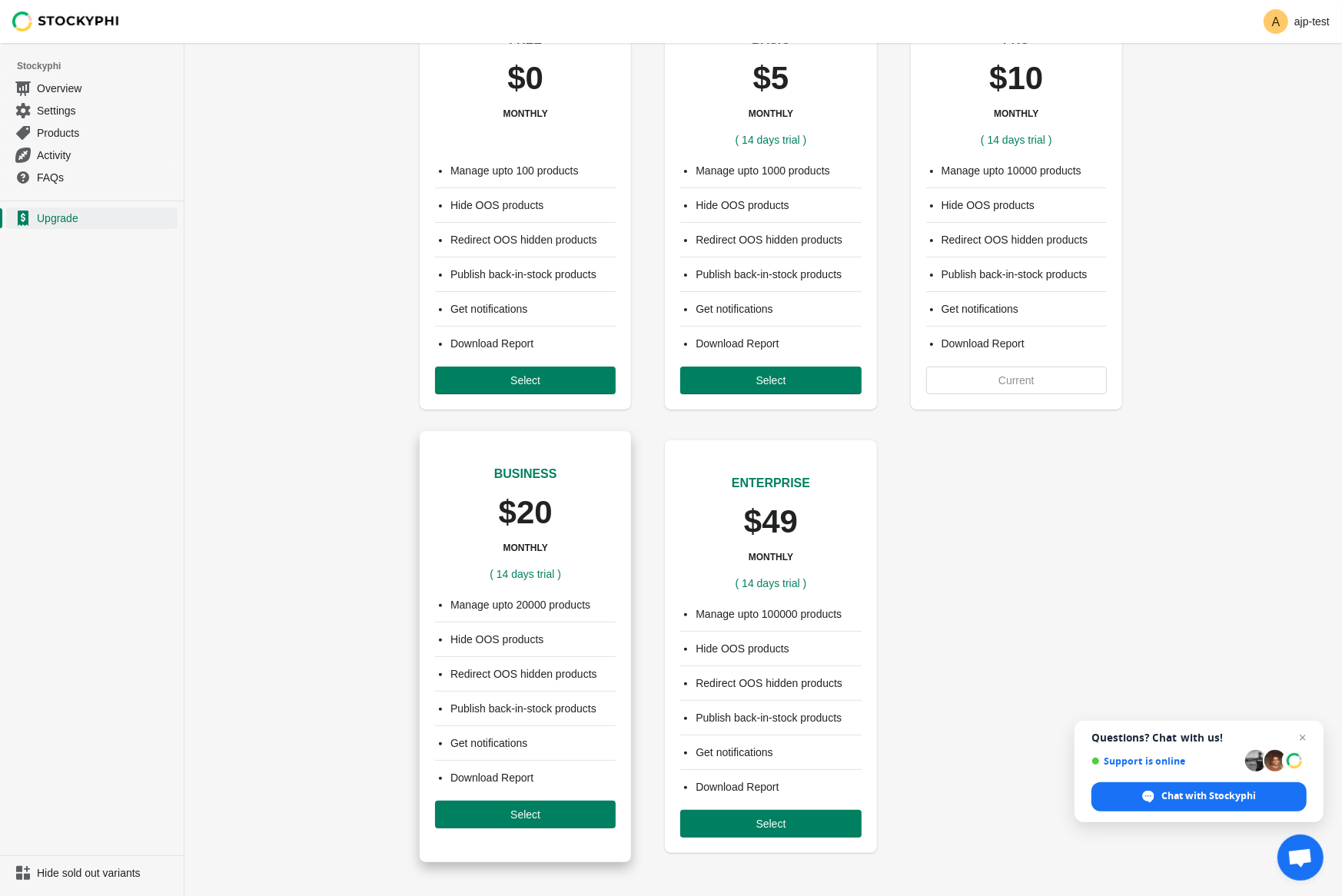
scroll to position [90, 0]
click at [476, 812] on span "Select" at bounding box center [525, 815] width 156 height 12
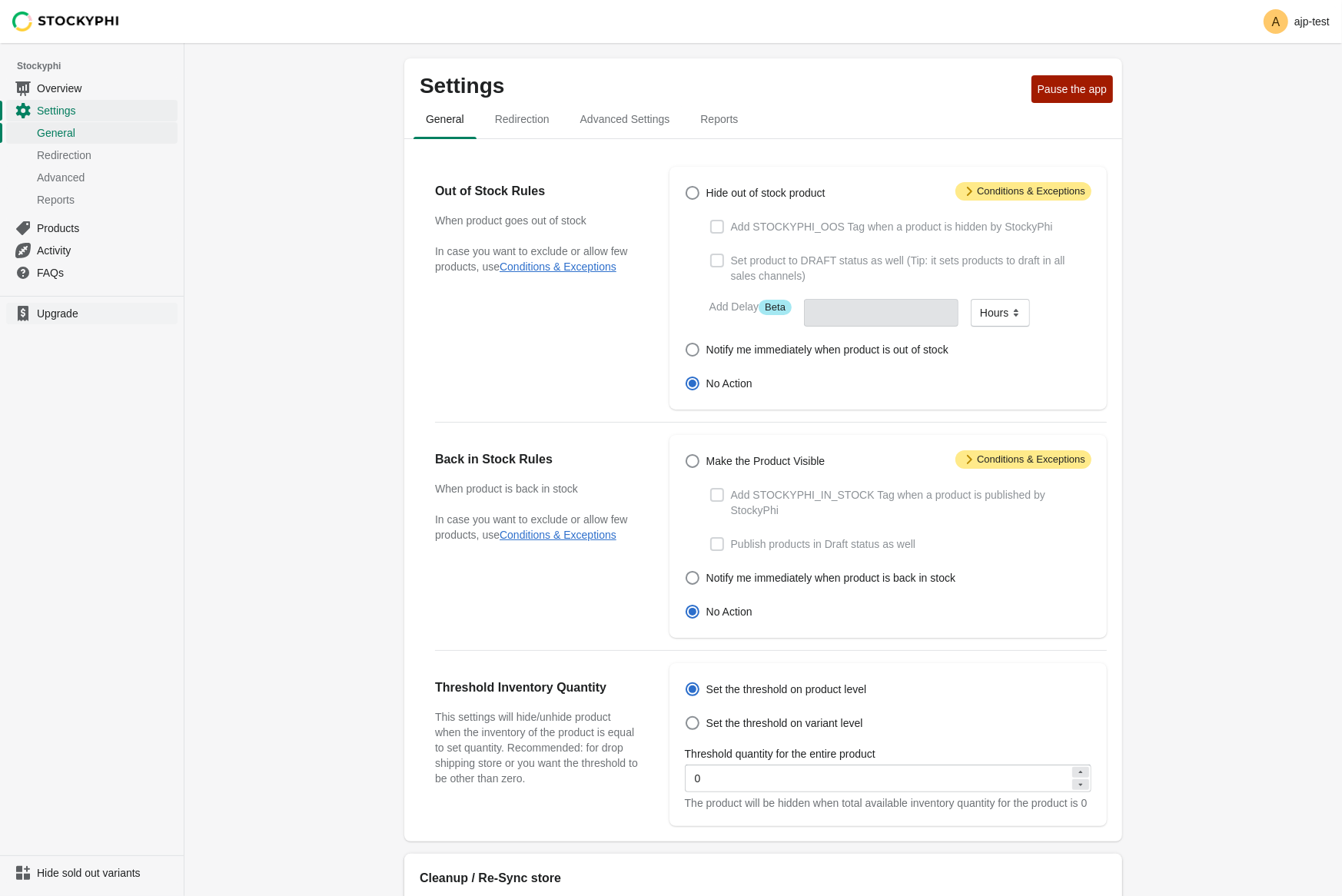
click at [40, 316] on span "Upgrade" at bounding box center [106, 314] width 138 height 16
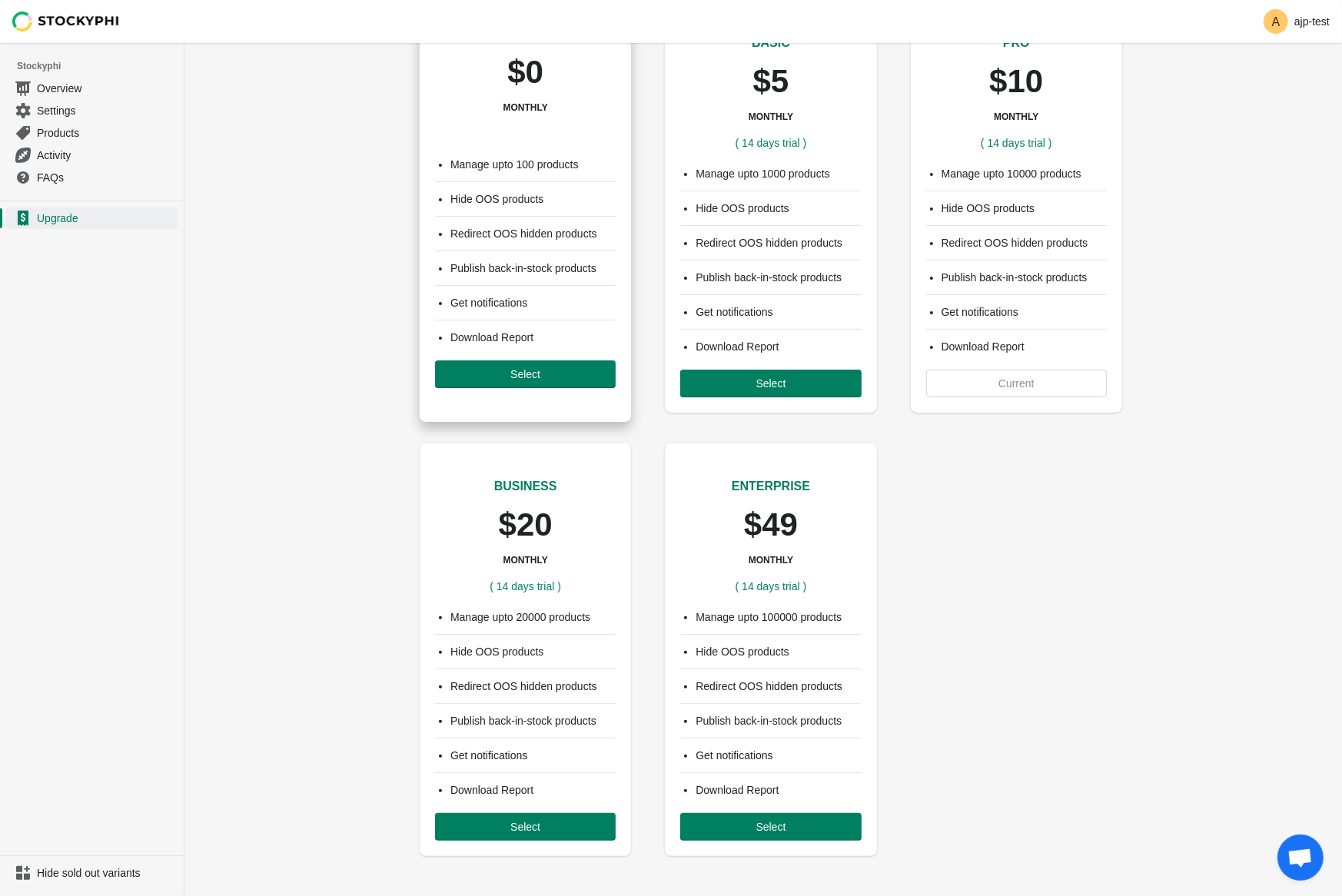
scroll to position [90, 0]
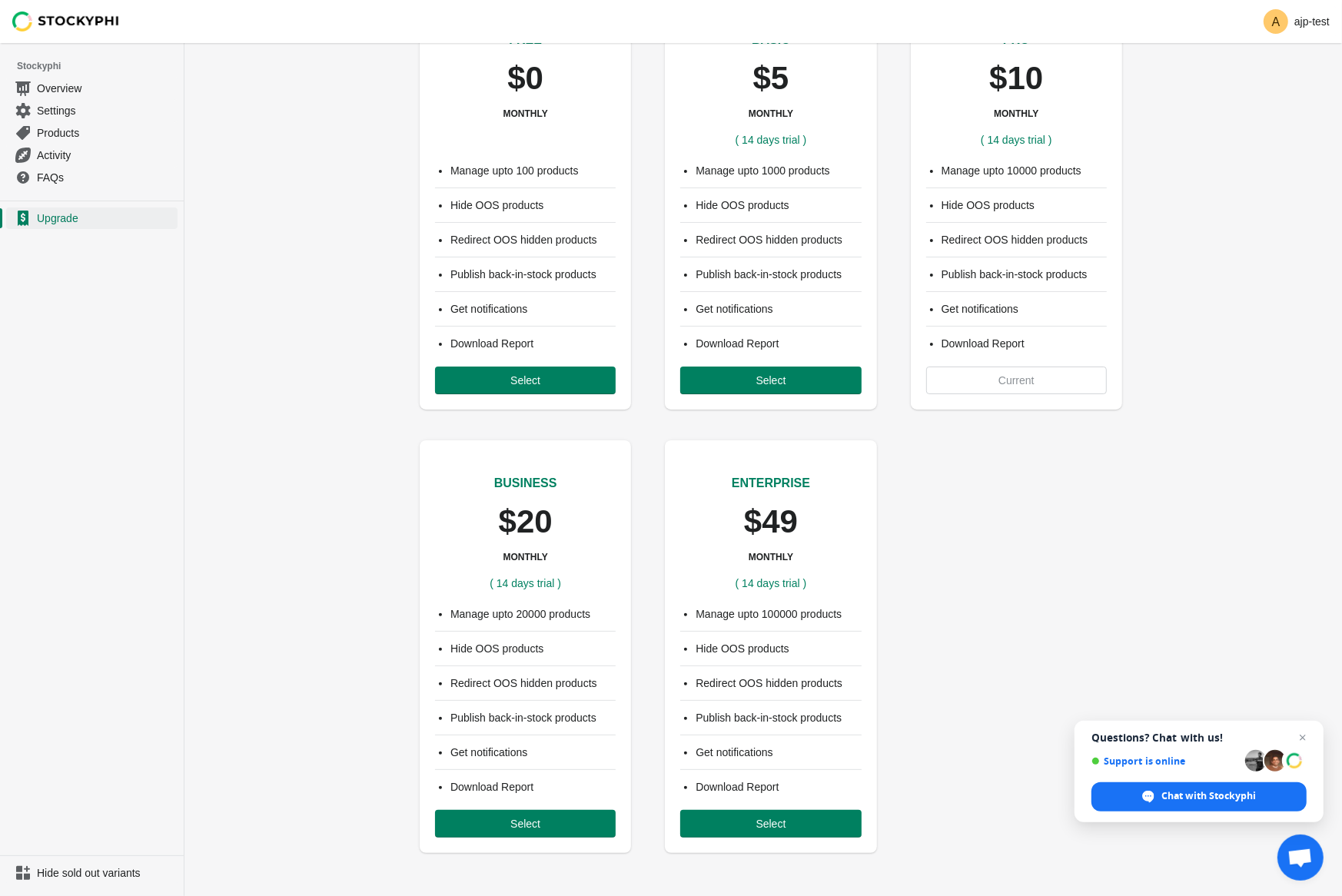
click at [374, 428] on div "FREE $0 MONTHLY ( 14 days trial ) Manage upto 100 products Hide OOS products Re…" at bounding box center [763, 414] width 1158 height 890
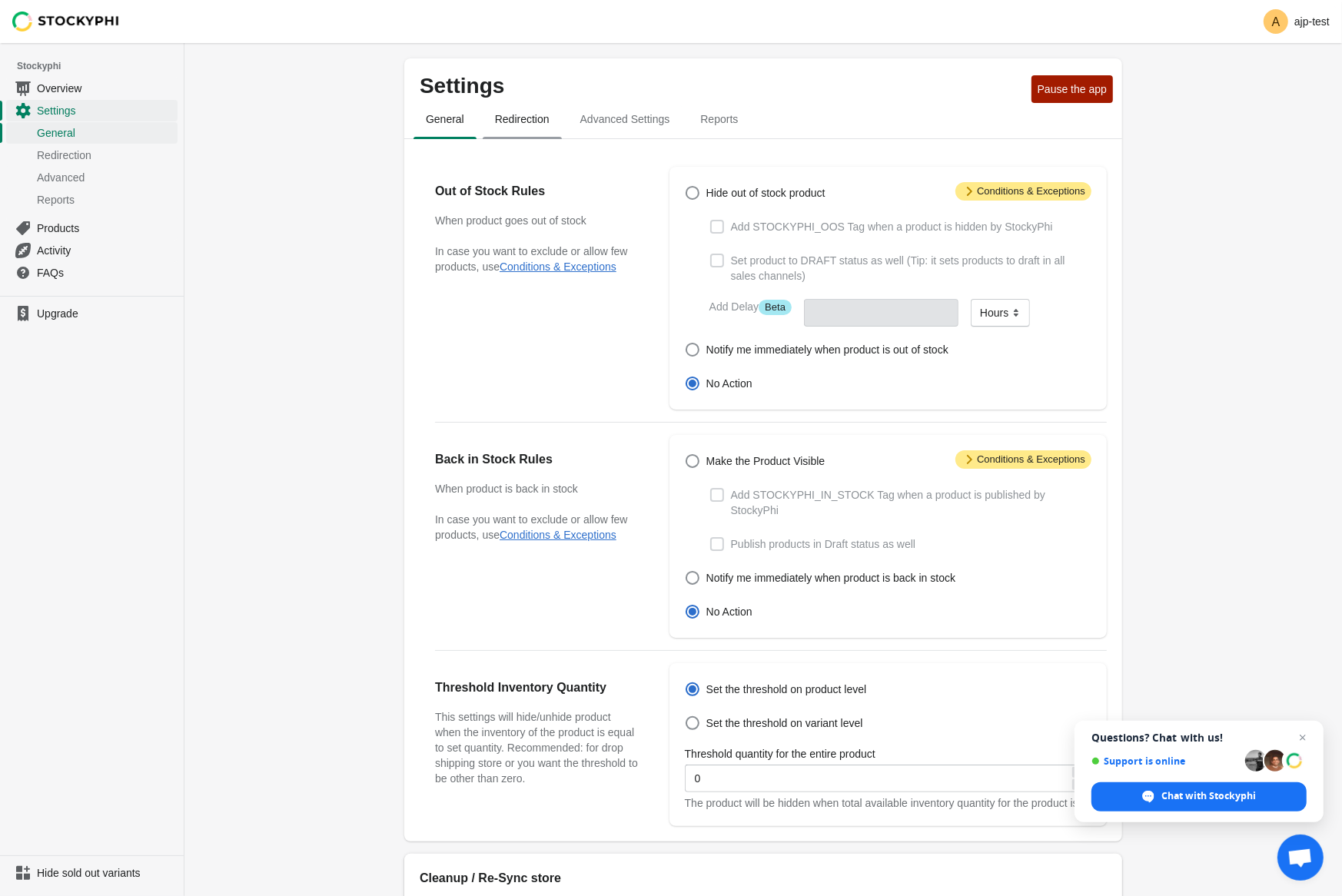
click at [510, 121] on span "Redirection" at bounding box center [522, 120] width 79 height 28
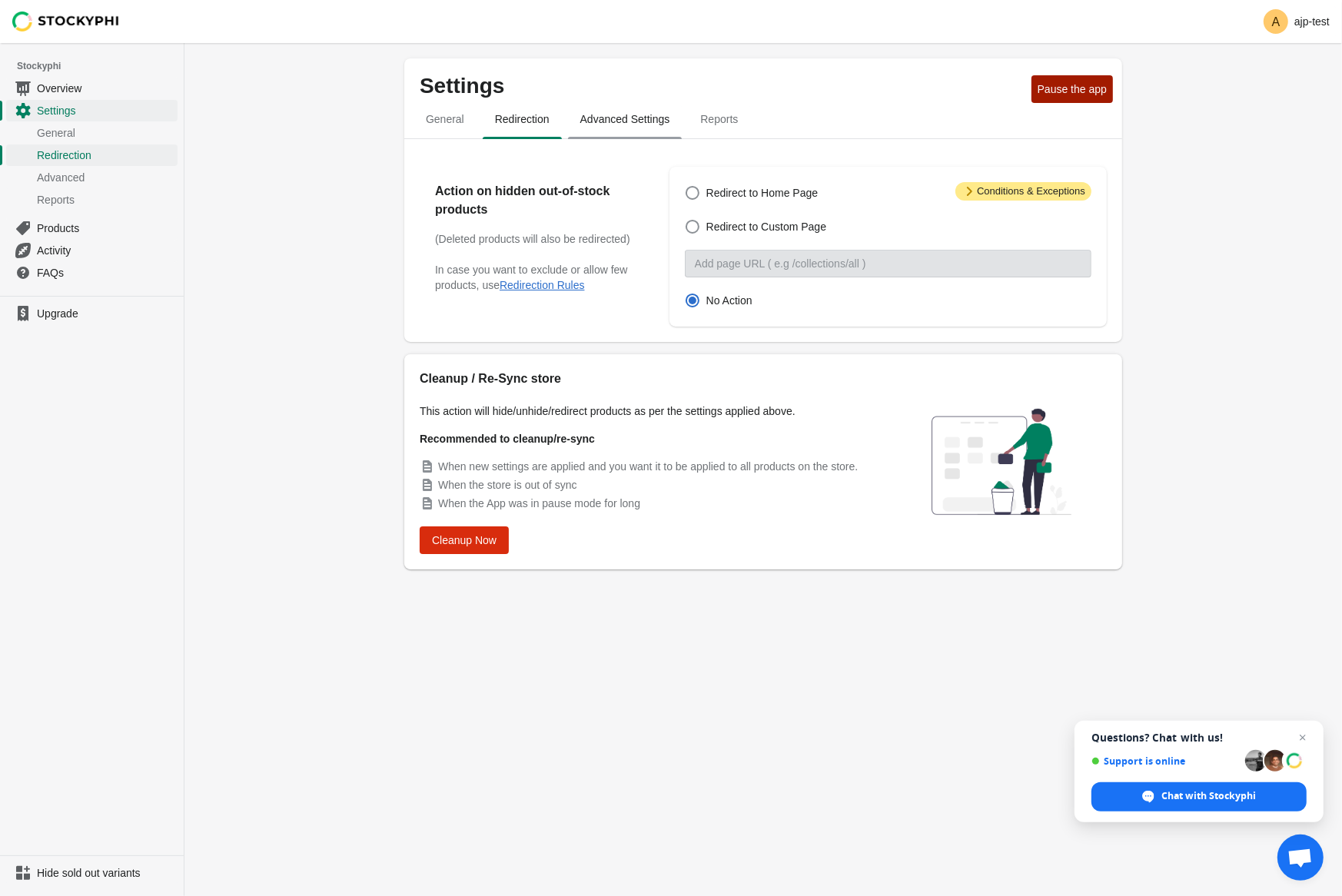
click at [604, 119] on span "Advanced Settings" at bounding box center [625, 120] width 114 height 28
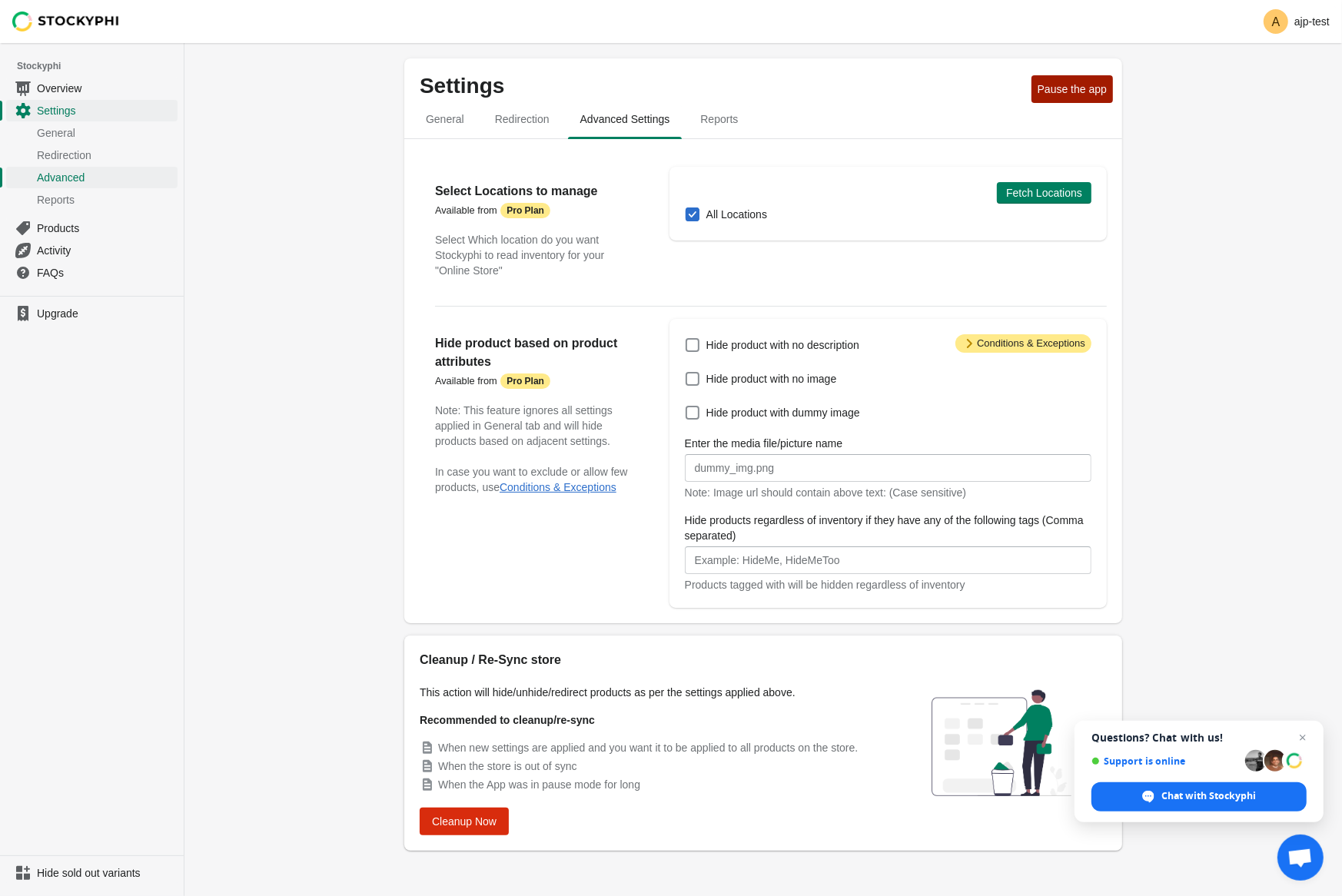
click at [708, 114] on span "Reports" at bounding box center [718, 120] width 62 height 28
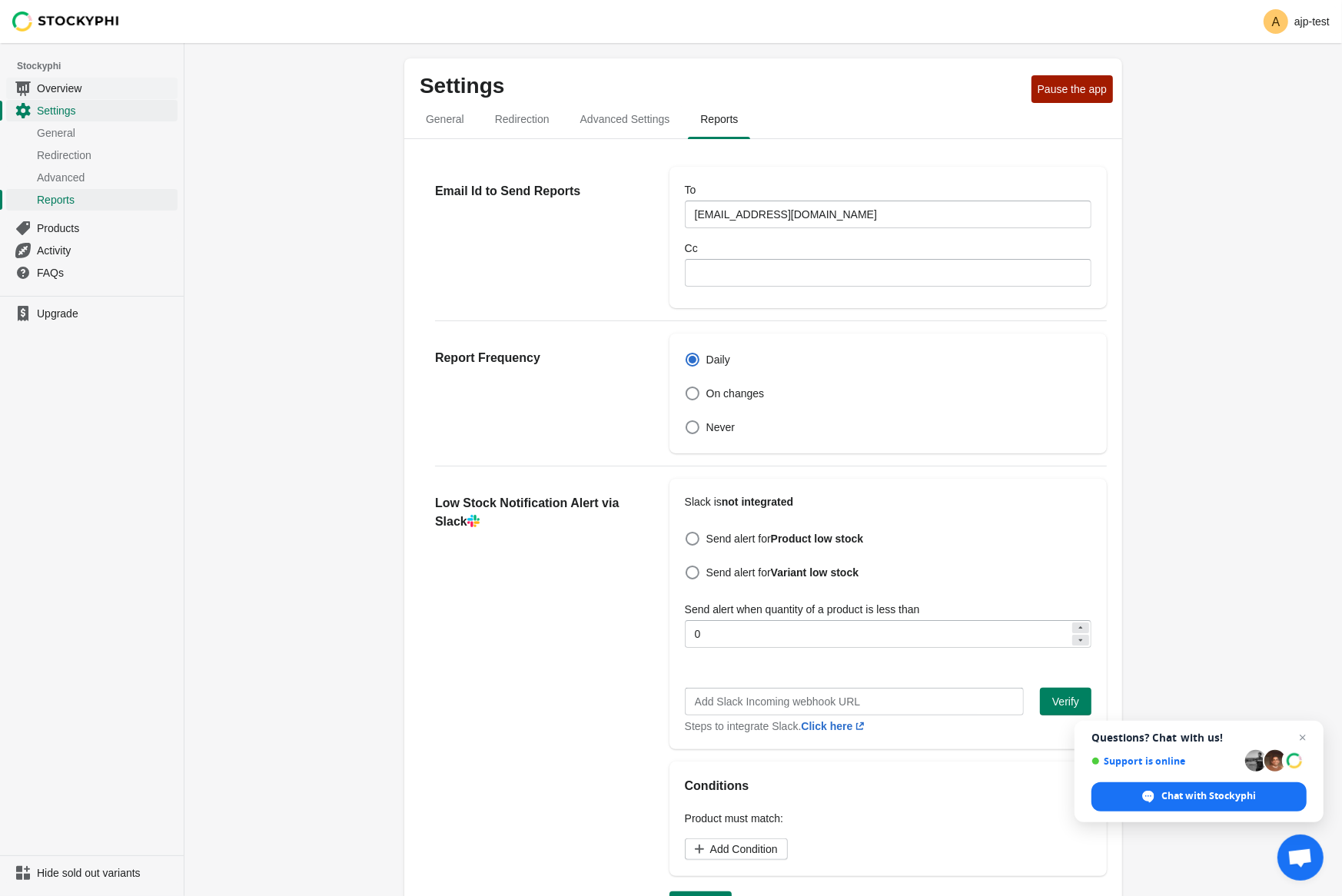
click at [61, 83] on span "Overview" at bounding box center [106, 88] width 138 height 16
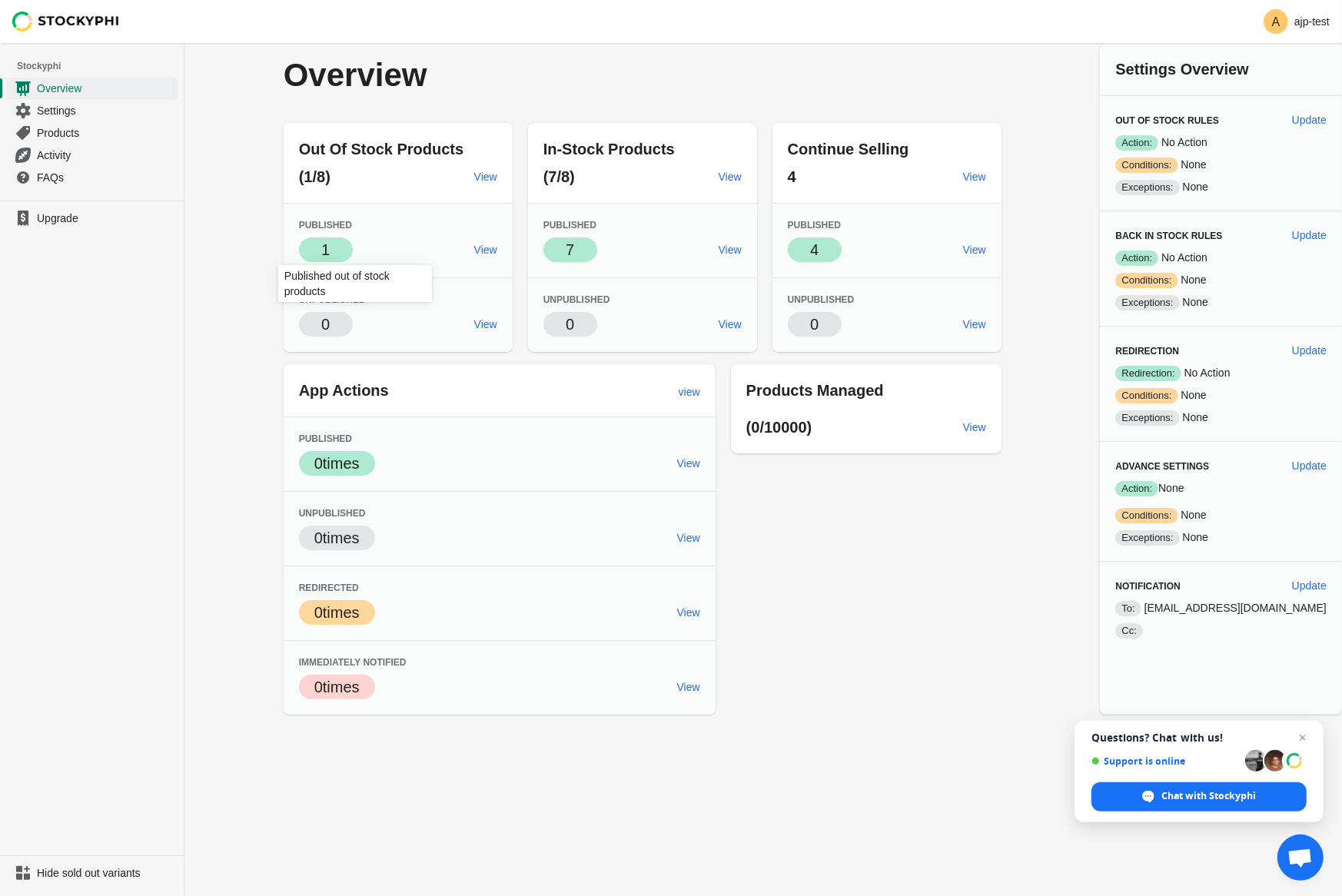
click at [330, 243] on span "1" at bounding box center [325, 250] width 9 height 17
click at [497, 245] on span "View" at bounding box center [486, 250] width 23 height 12
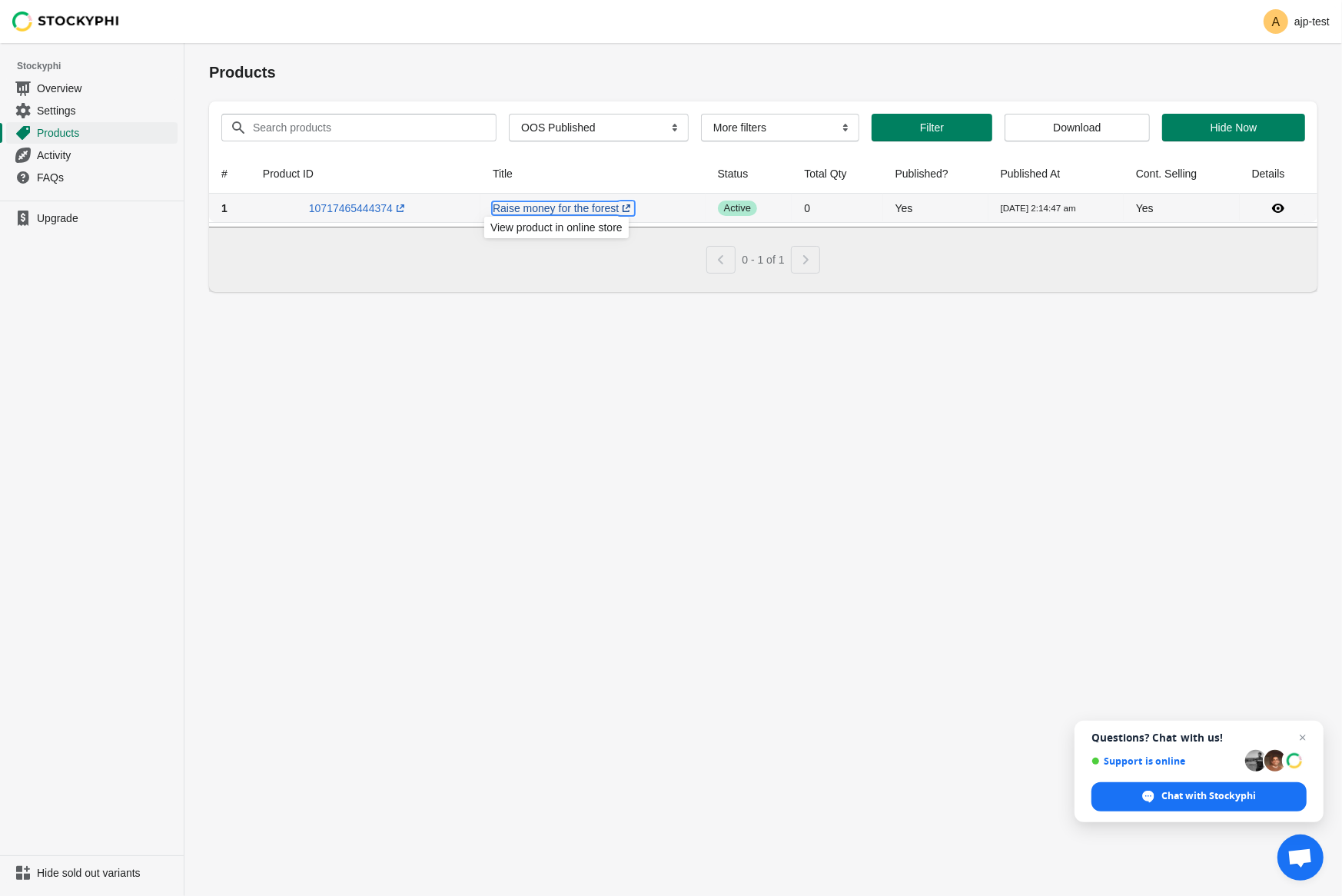
click at [565, 208] on link "Raise money for the forest (opens a new window)" at bounding box center [564, 209] width 141 height 12
click at [39, 135] on span "Products" at bounding box center [106, 133] width 138 height 16
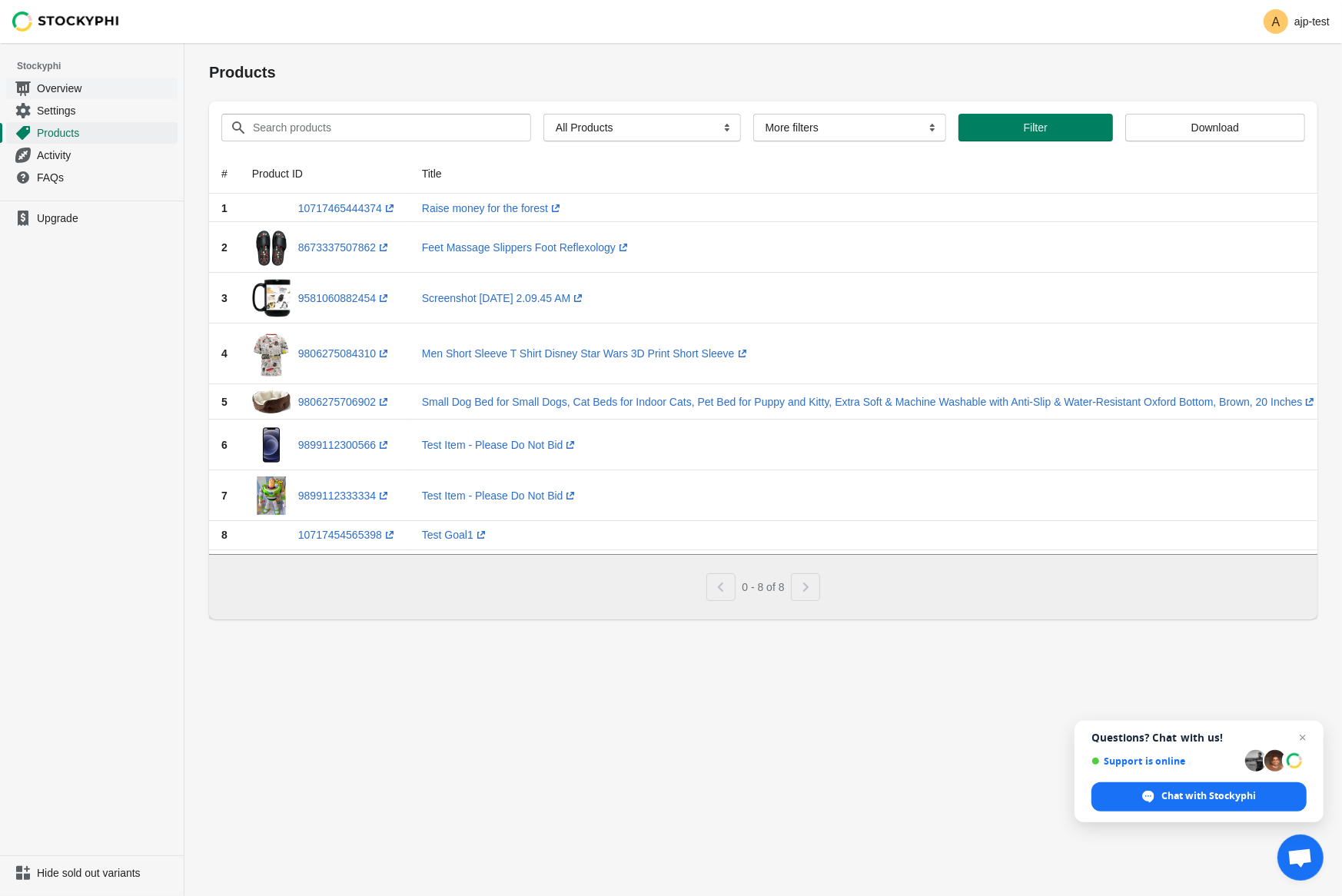
click at [58, 87] on span "Overview" at bounding box center [106, 88] width 138 height 16
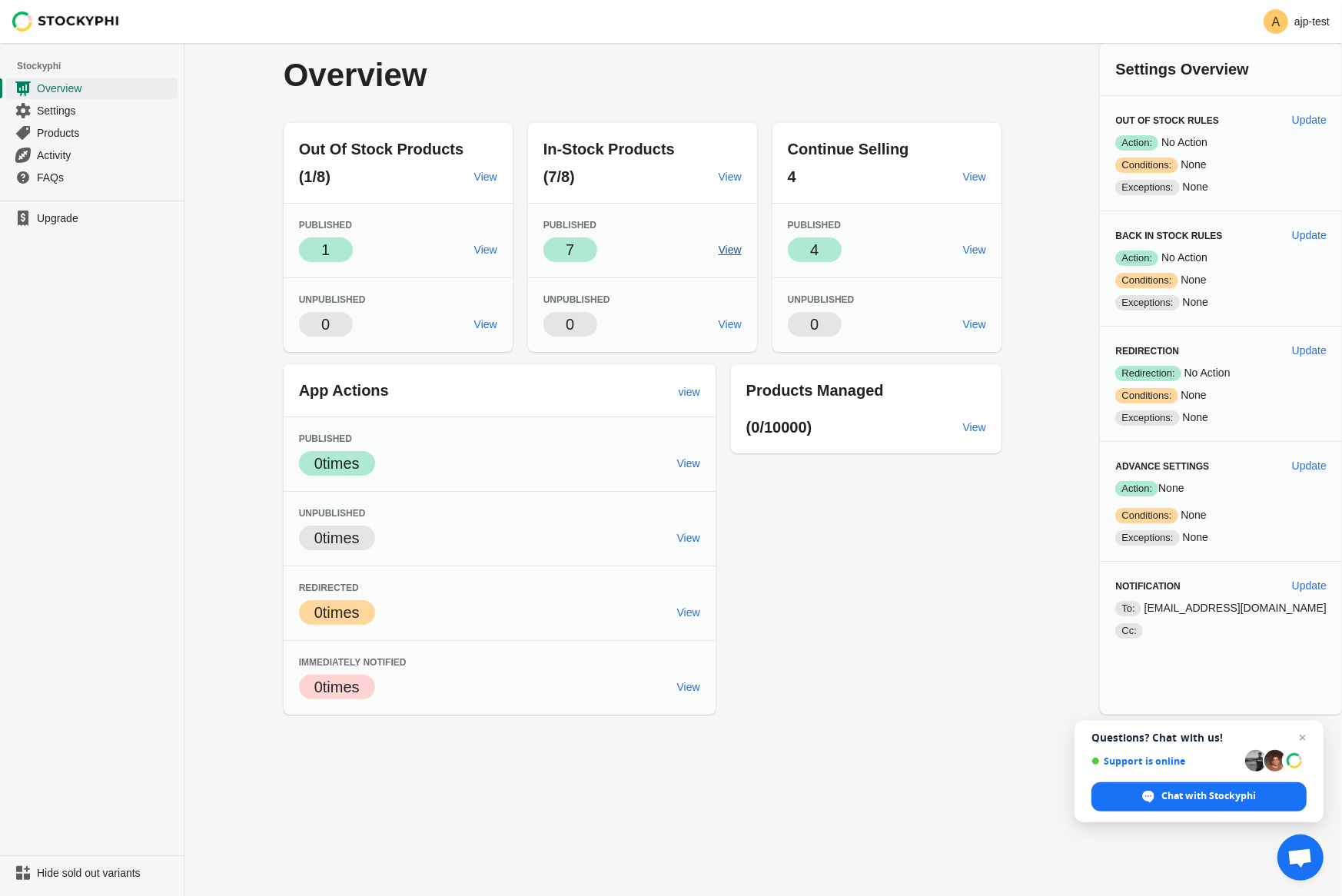
click at [742, 243] on span "View" at bounding box center [730, 250] width 23 height 12
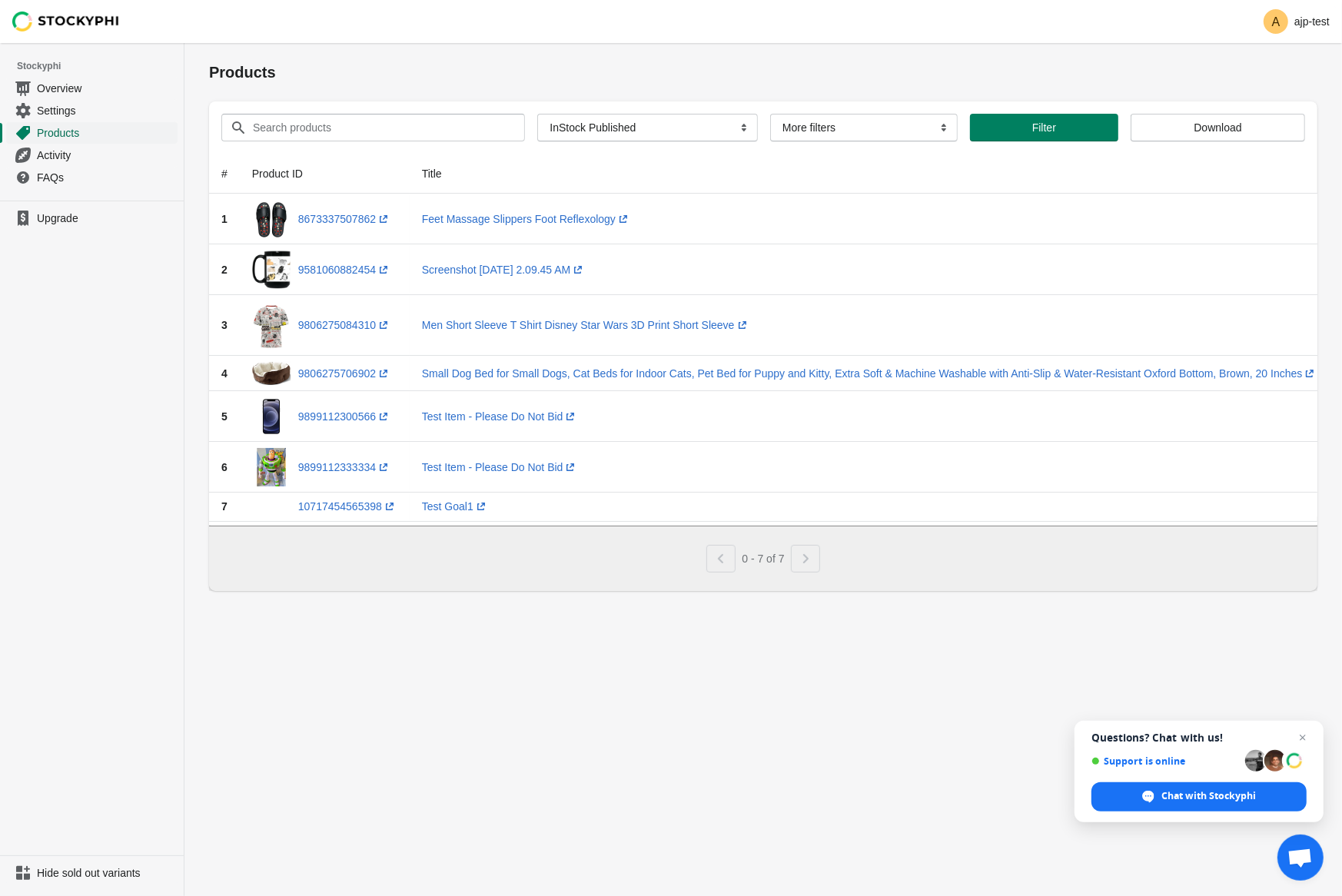
click at [43, 132] on span "Products" at bounding box center [106, 133] width 138 height 16
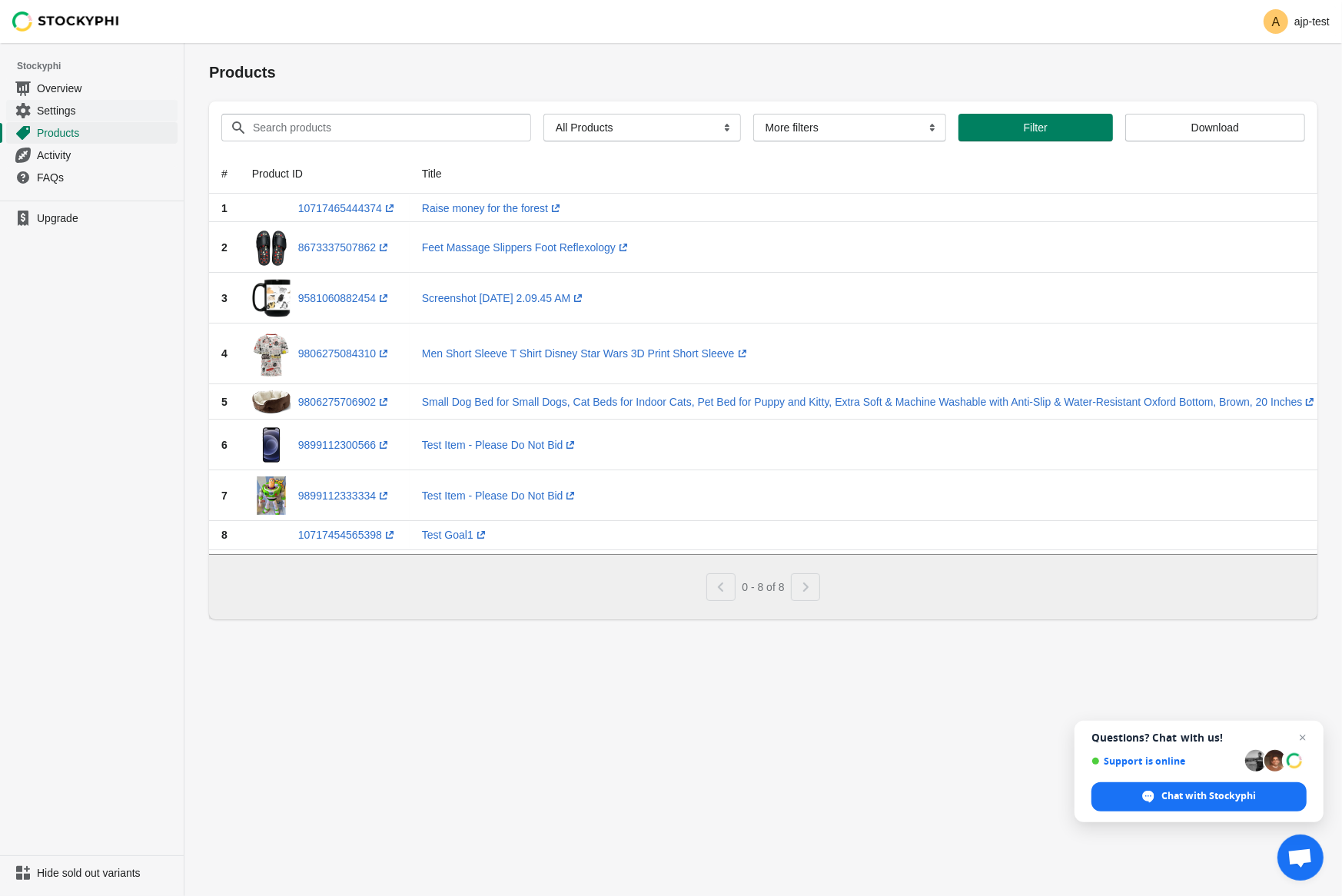
click at [69, 113] on span "Settings" at bounding box center [106, 111] width 138 height 16
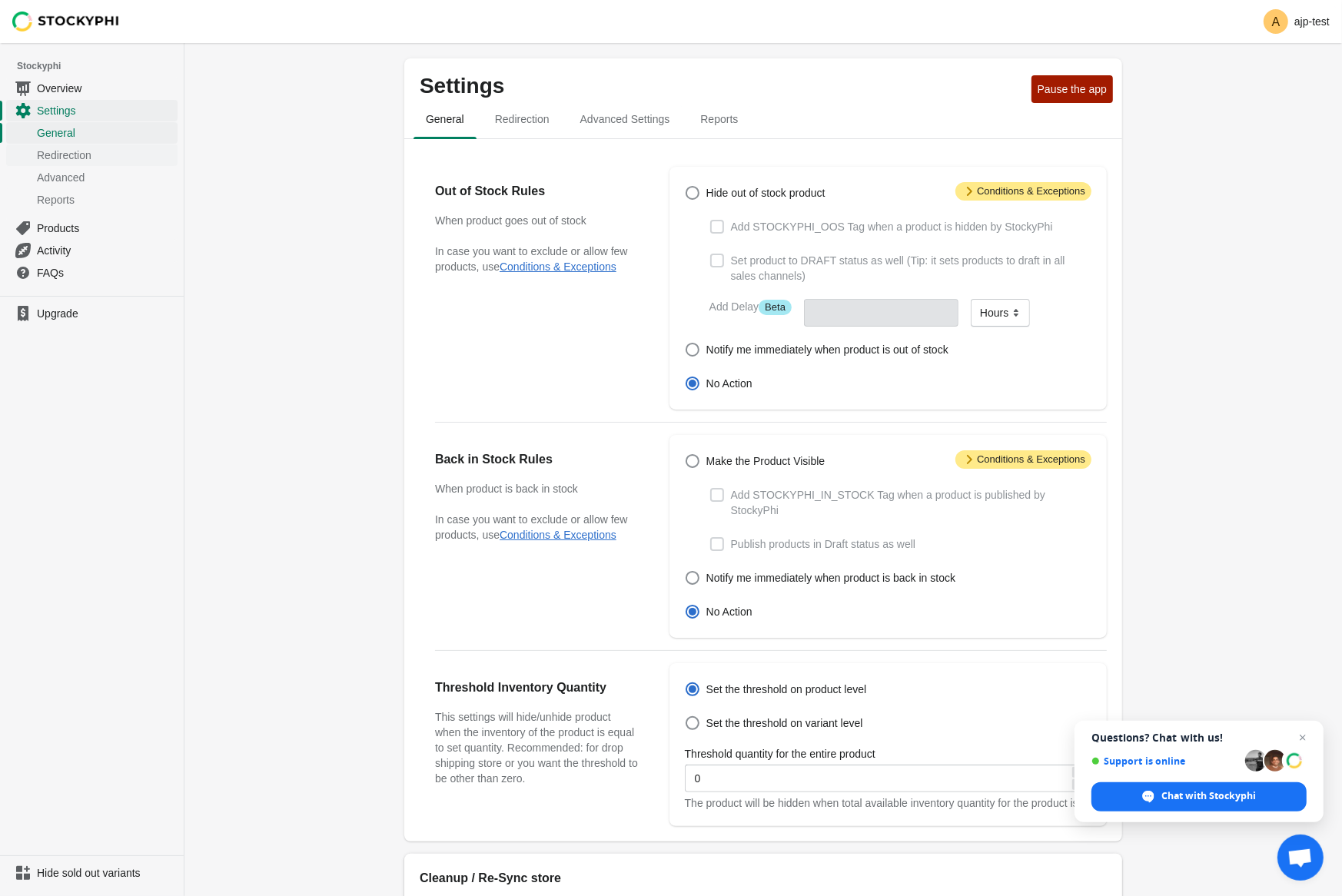
click at [51, 158] on span "Redirection" at bounding box center [106, 155] width 138 height 16
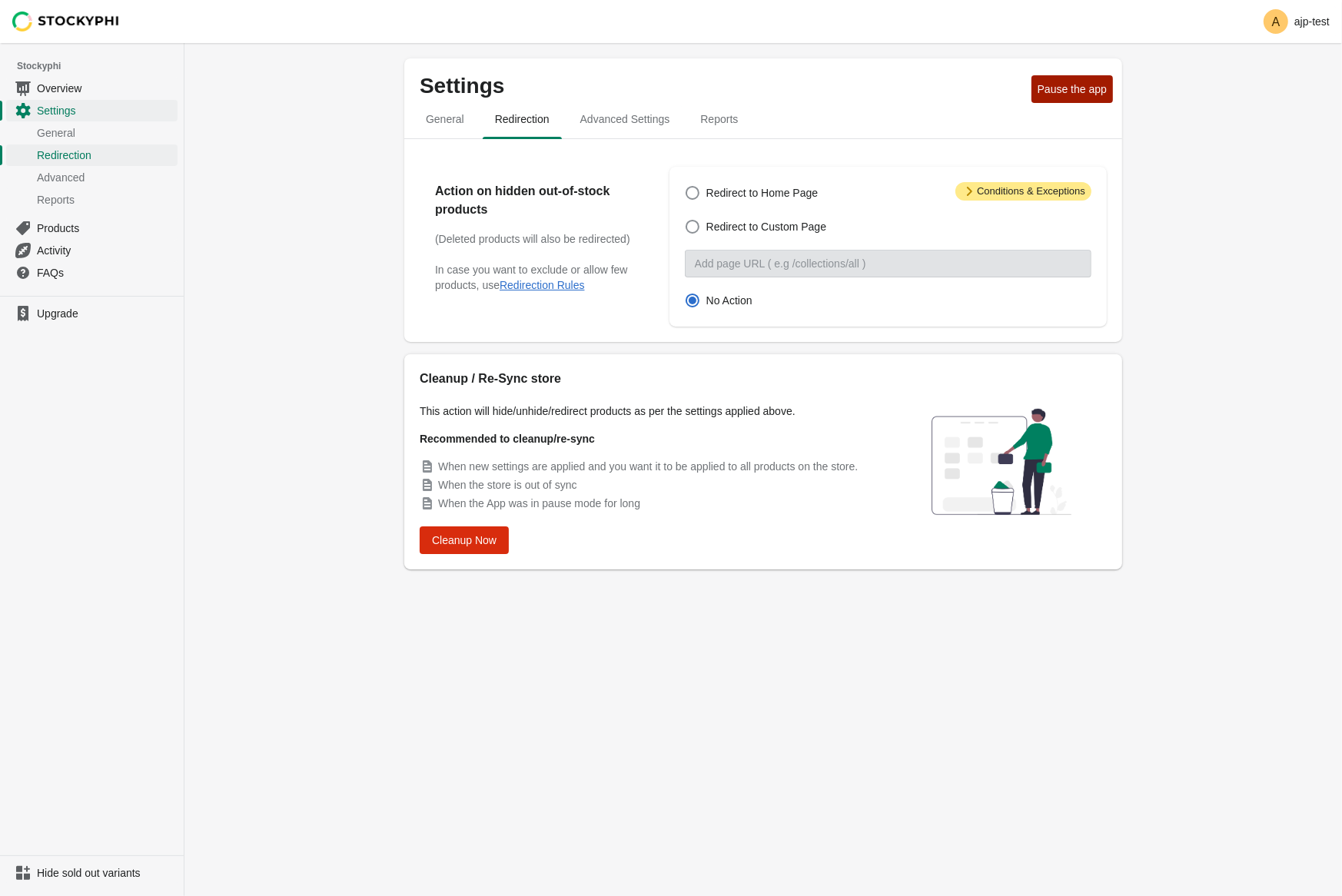
click at [55, 225] on span "Products" at bounding box center [106, 229] width 138 height 16
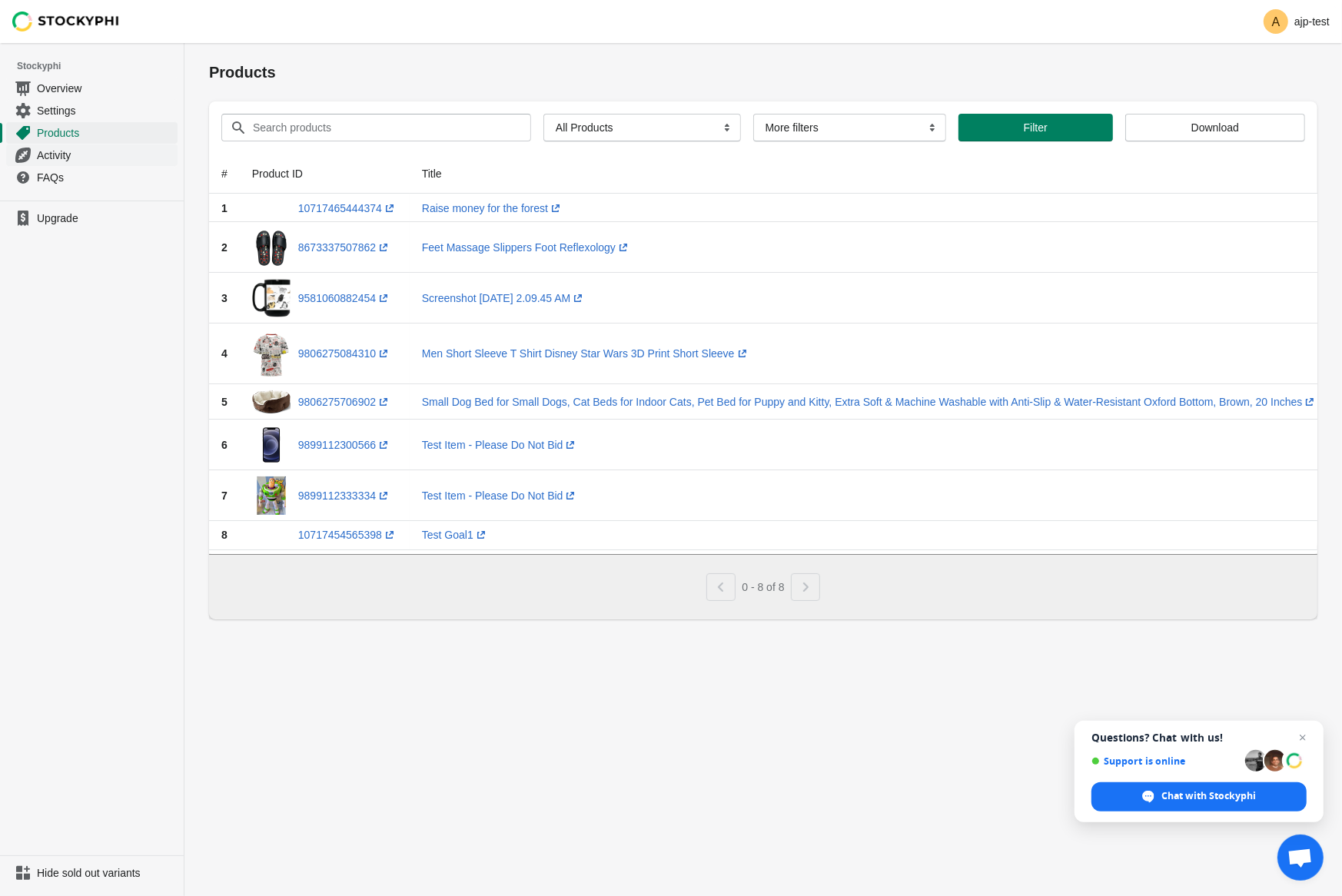
click at [38, 156] on span "Activity" at bounding box center [106, 155] width 138 height 16
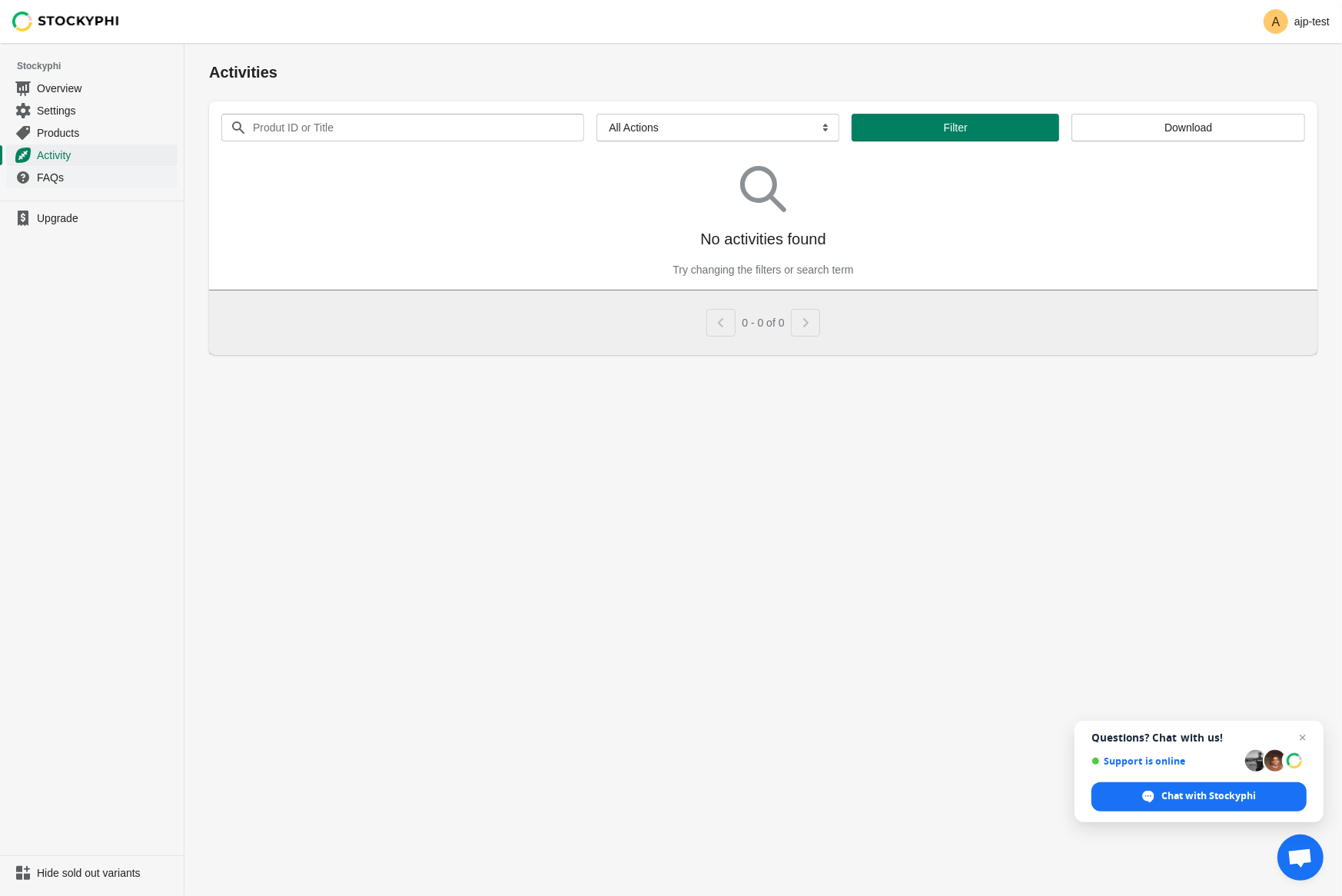
click at [46, 177] on span "FAQs" at bounding box center [106, 178] width 138 height 16
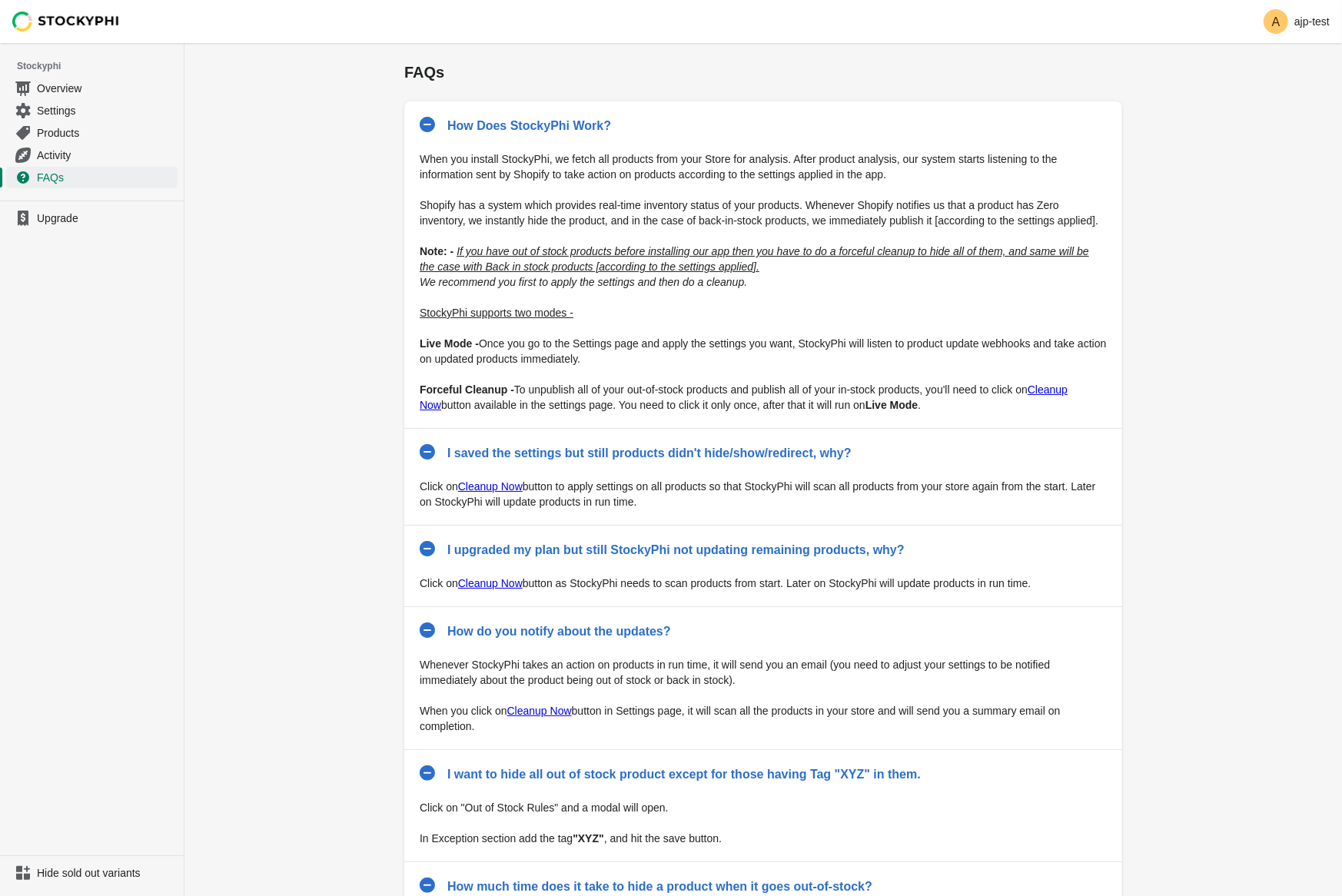
click at [45, 215] on span "Upgrade" at bounding box center [106, 218] width 138 height 16
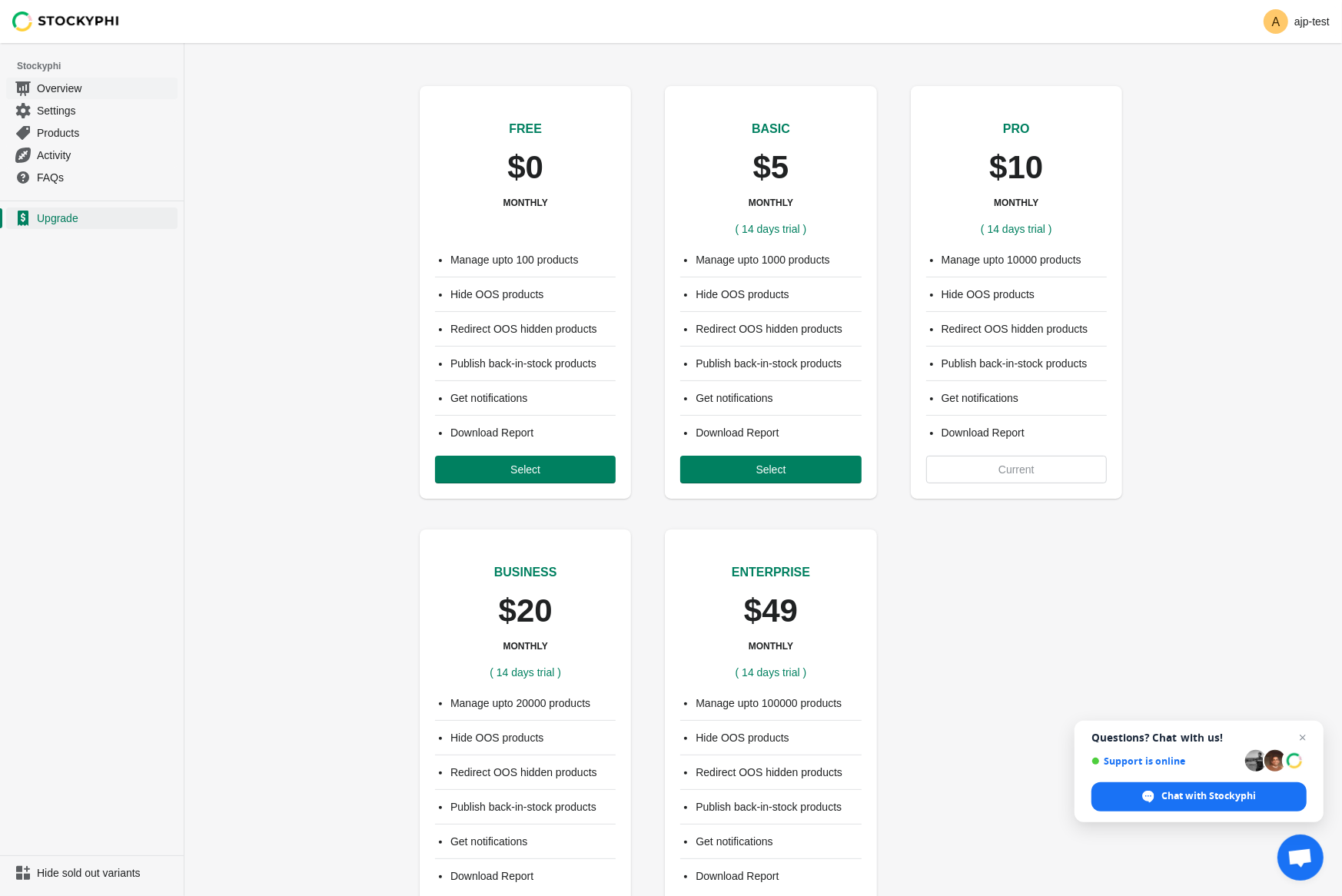
click at [50, 85] on span "Overview" at bounding box center [106, 88] width 138 height 16
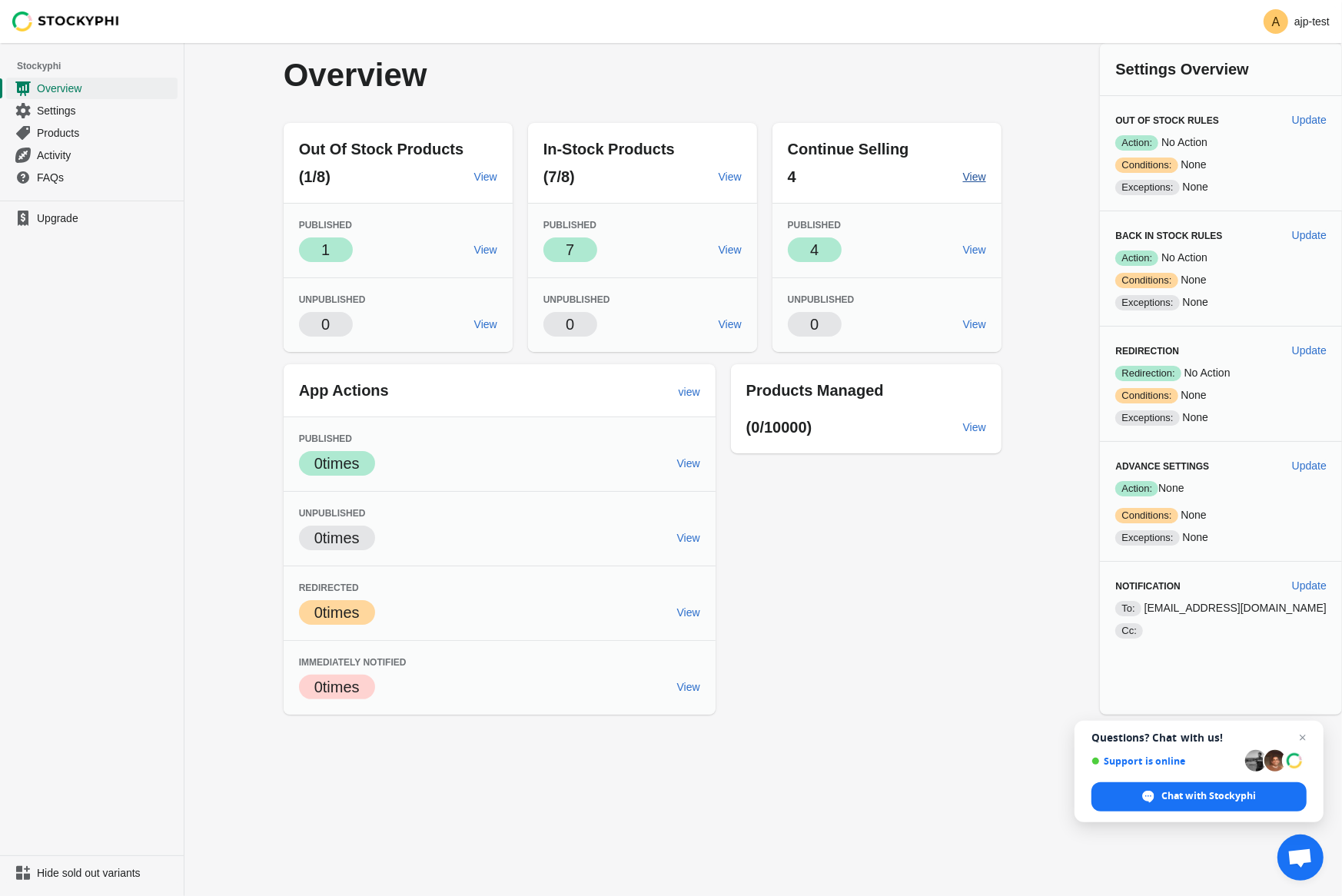
click at [986, 174] on span "View" at bounding box center [975, 177] width 23 height 12
click at [707, 455] on link "View" at bounding box center [688, 463] width 36 height 28
click at [72, 868] on span "Hide sold out variants" at bounding box center [106, 873] width 138 height 16
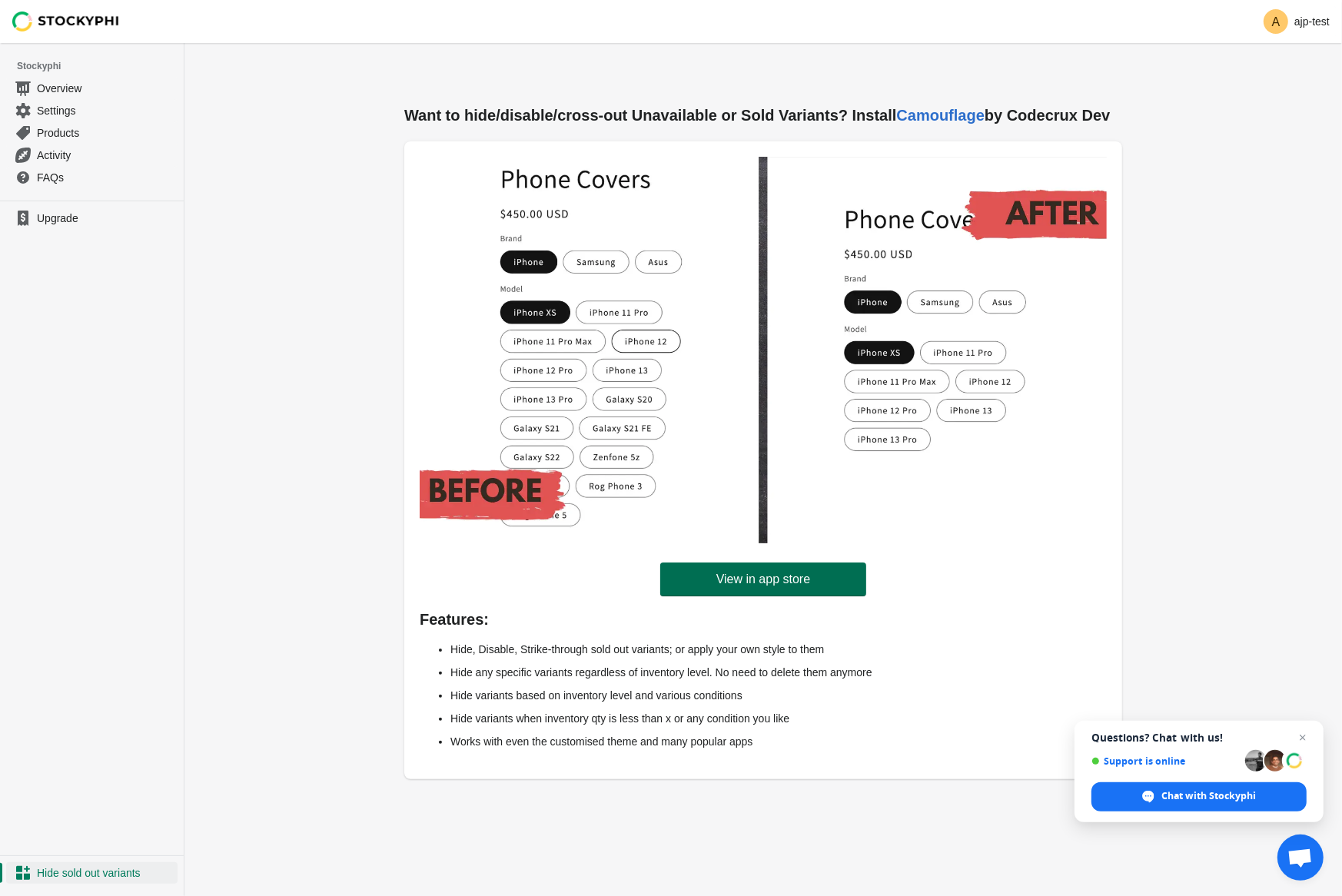
click at [729, 571] on link "View in app store" at bounding box center [763, 579] width 206 height 34
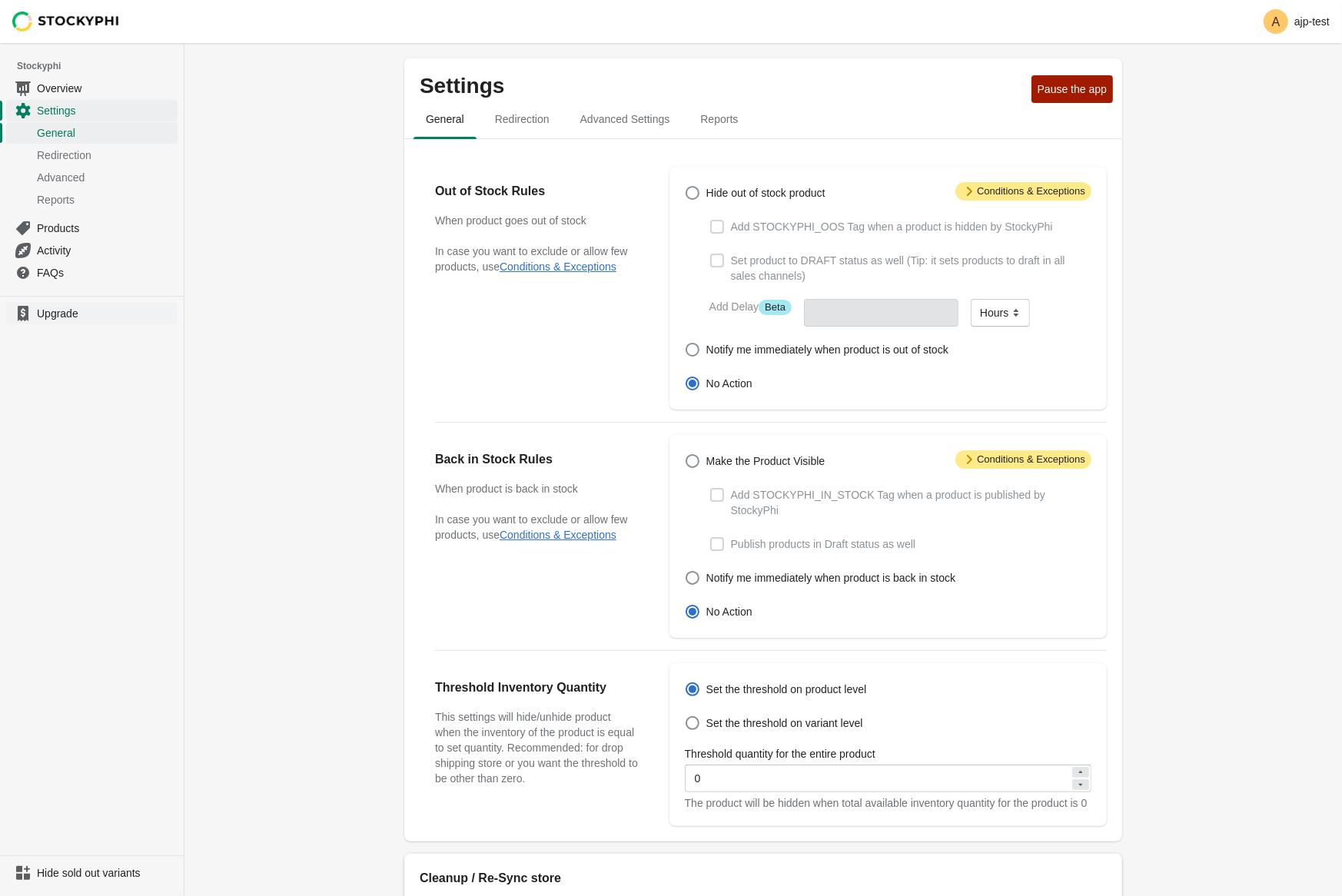
click at [79, 307] on span "Upgrade" at bounding box center [106, 314] width 138 height 16
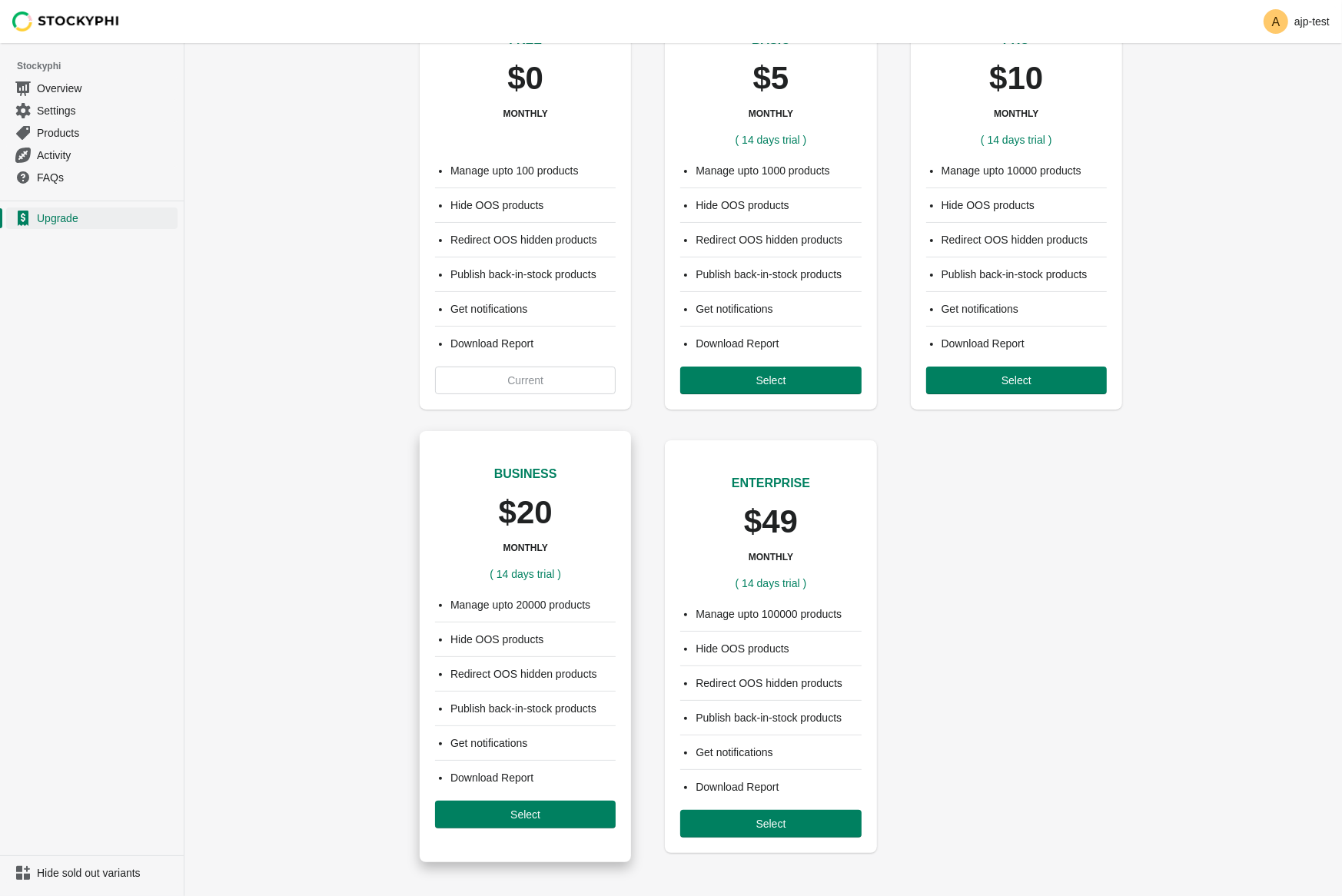
scroll to position [90, 0]
click at [541, 817] on span "Select" at bounding box center [525, 815] width 156 height 12
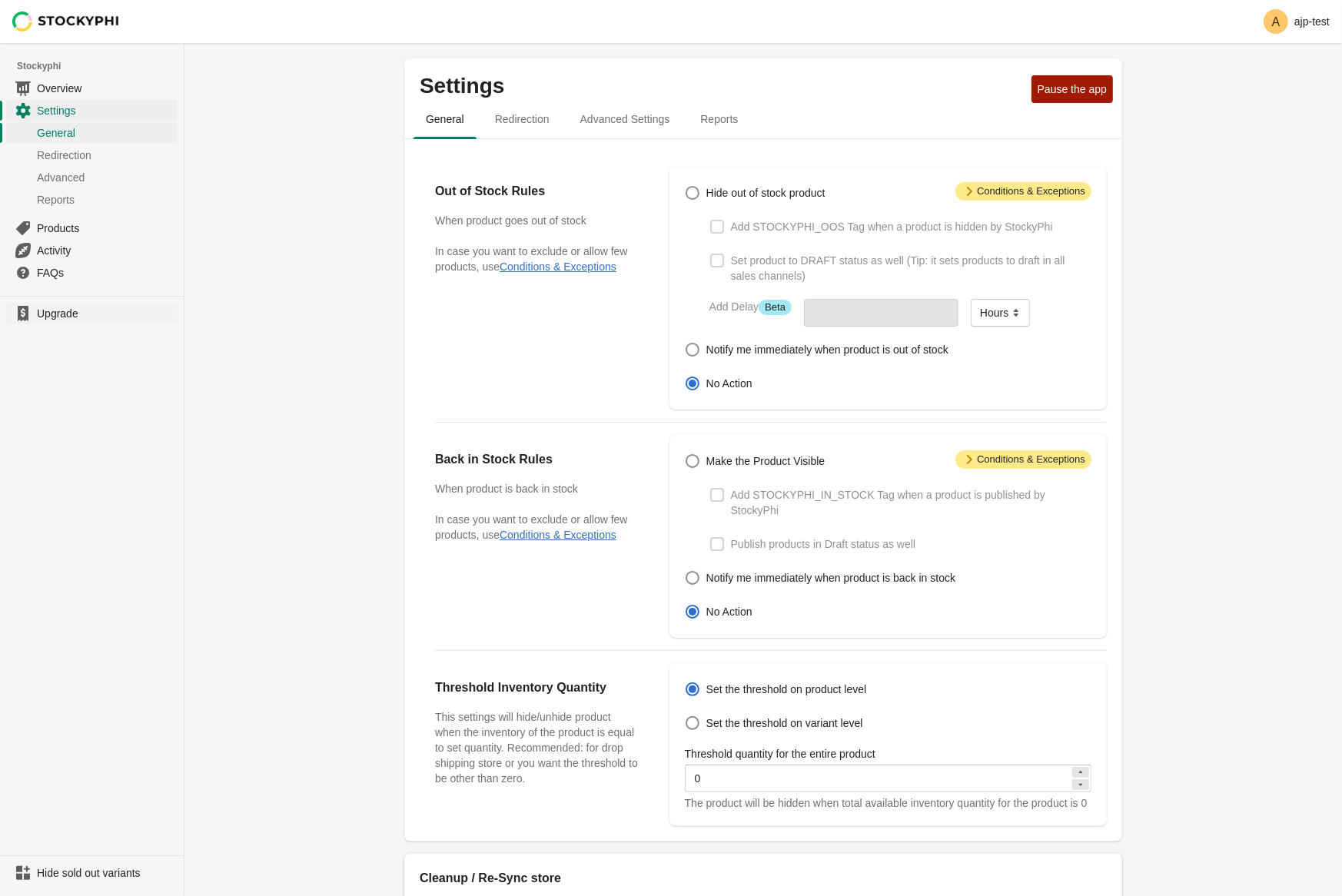
click at [46, 311] on span "Upgrade" at bounding box center [106, 314] width 138 height 16
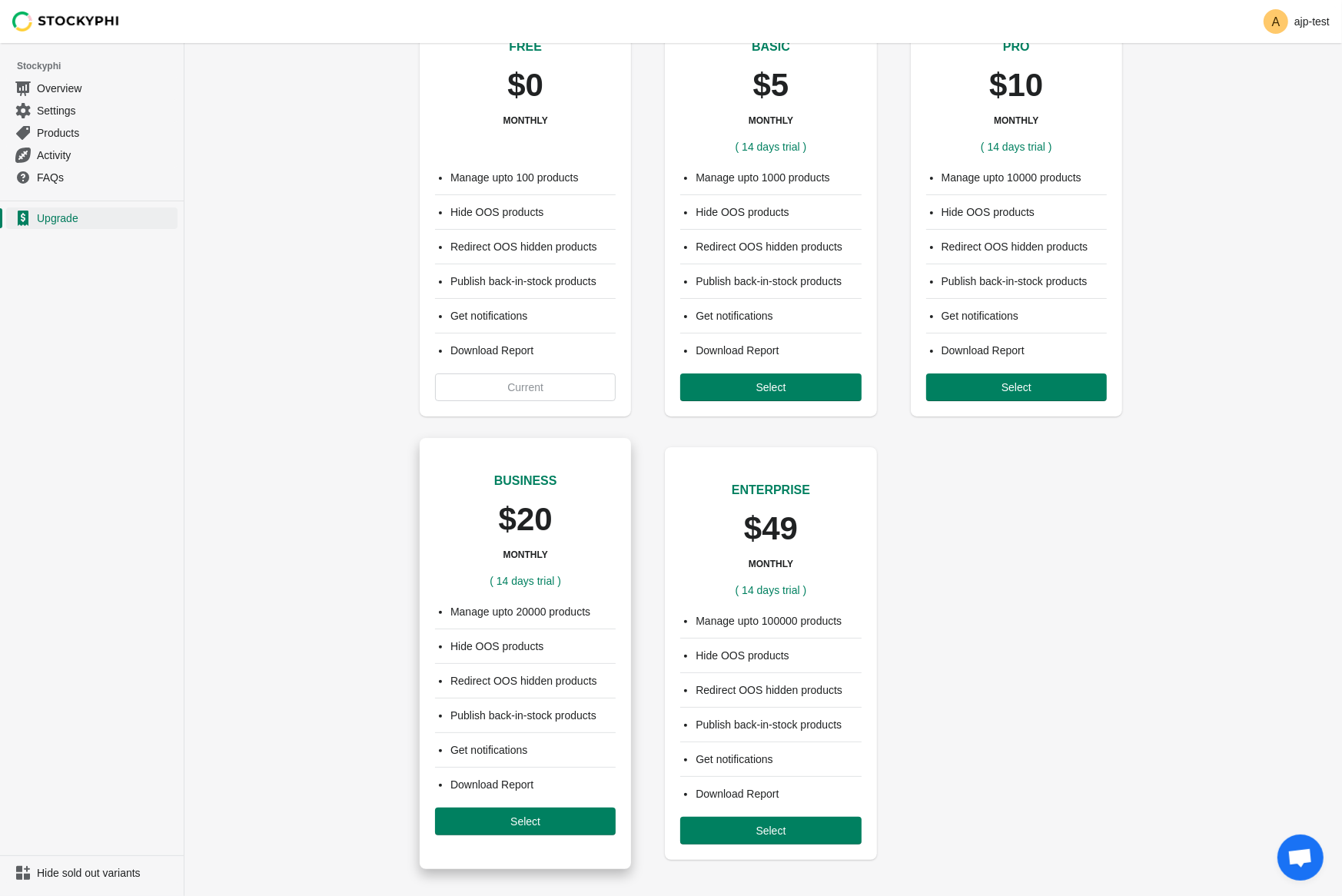
scroll to position [90, 0]
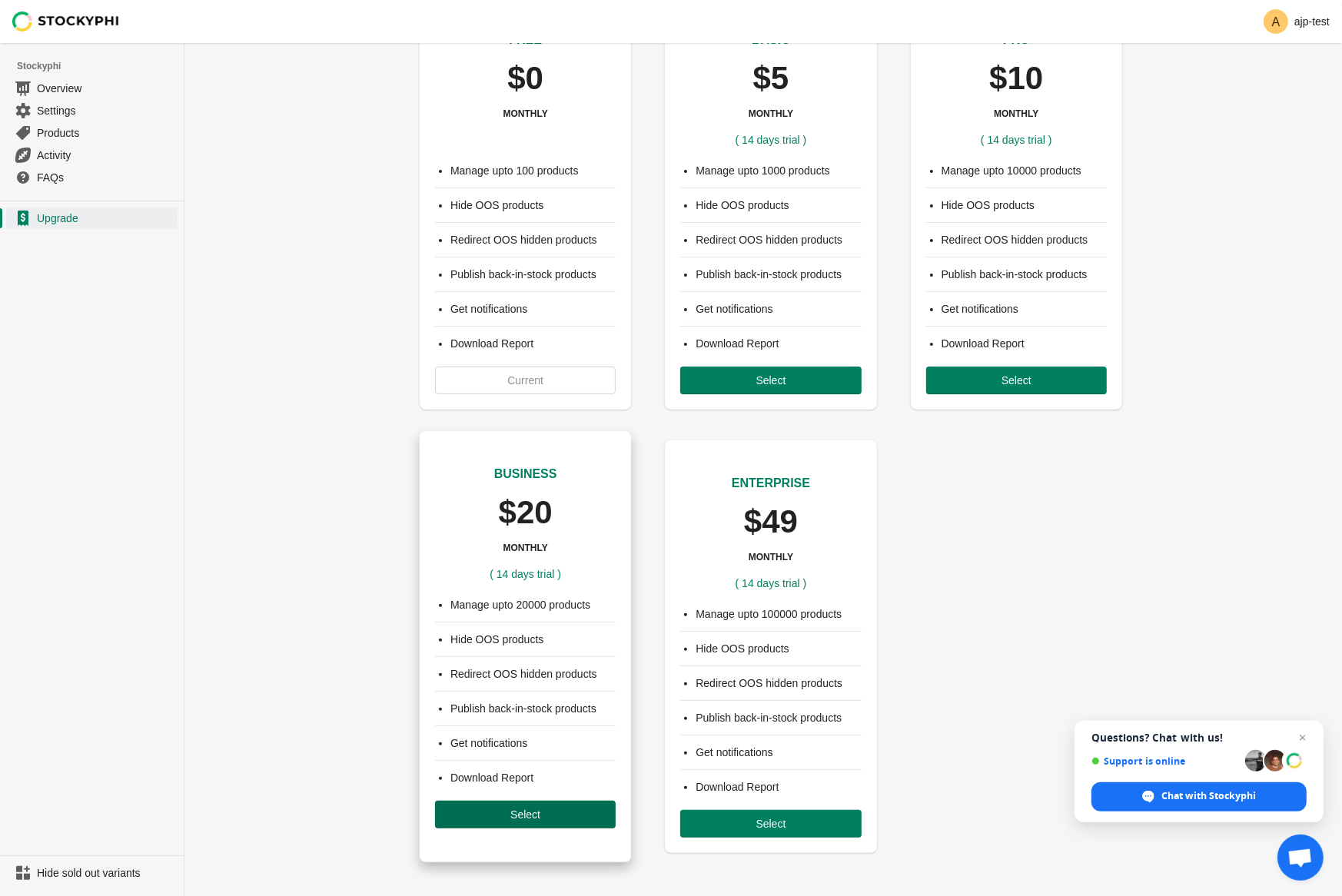
click at [521, 806] on button "Select" at bounding box center [525, 815] width 181 height 28
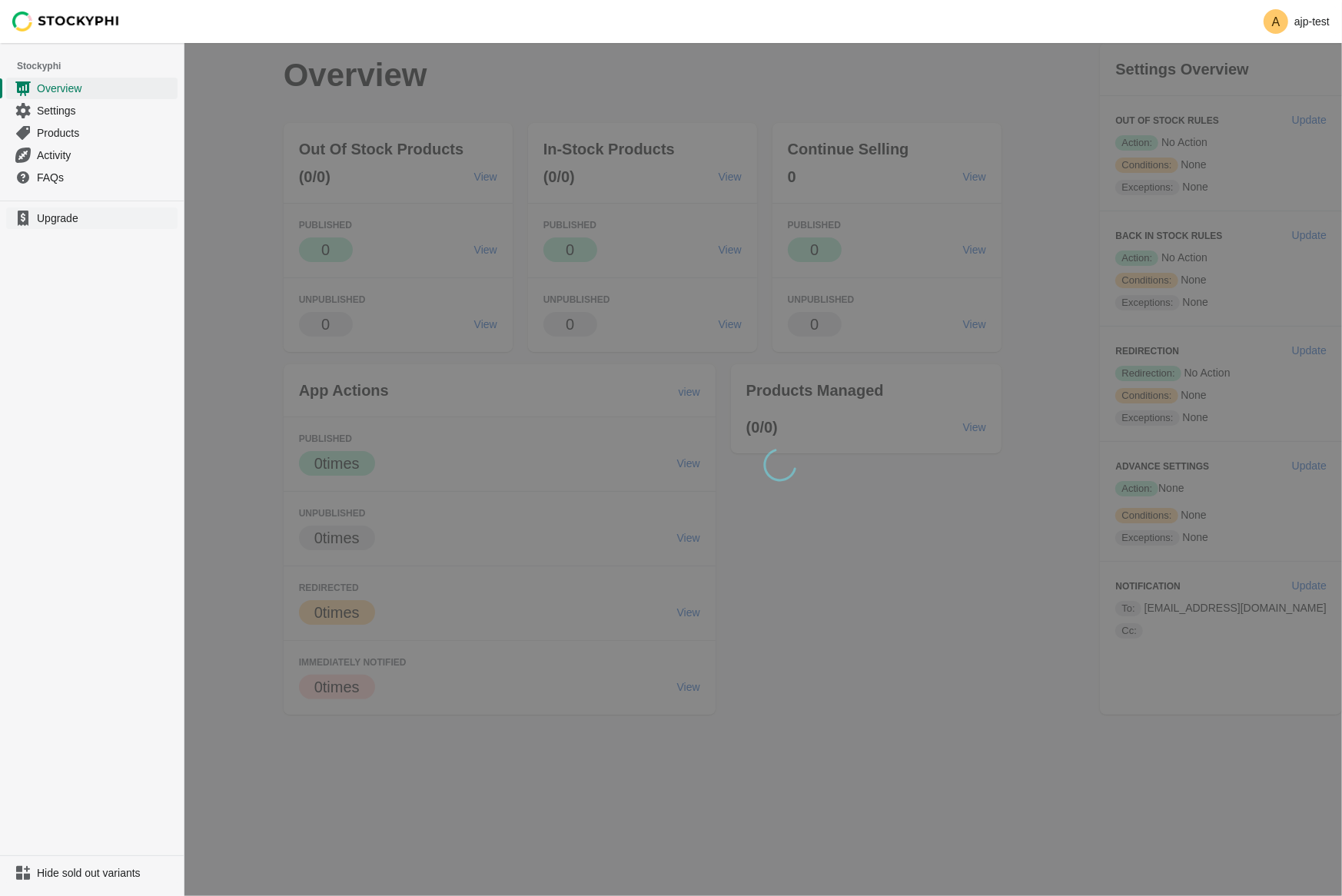
click at [58, 216] on span "Upgrade" at bounding box center [106, 218] width 138 height 16
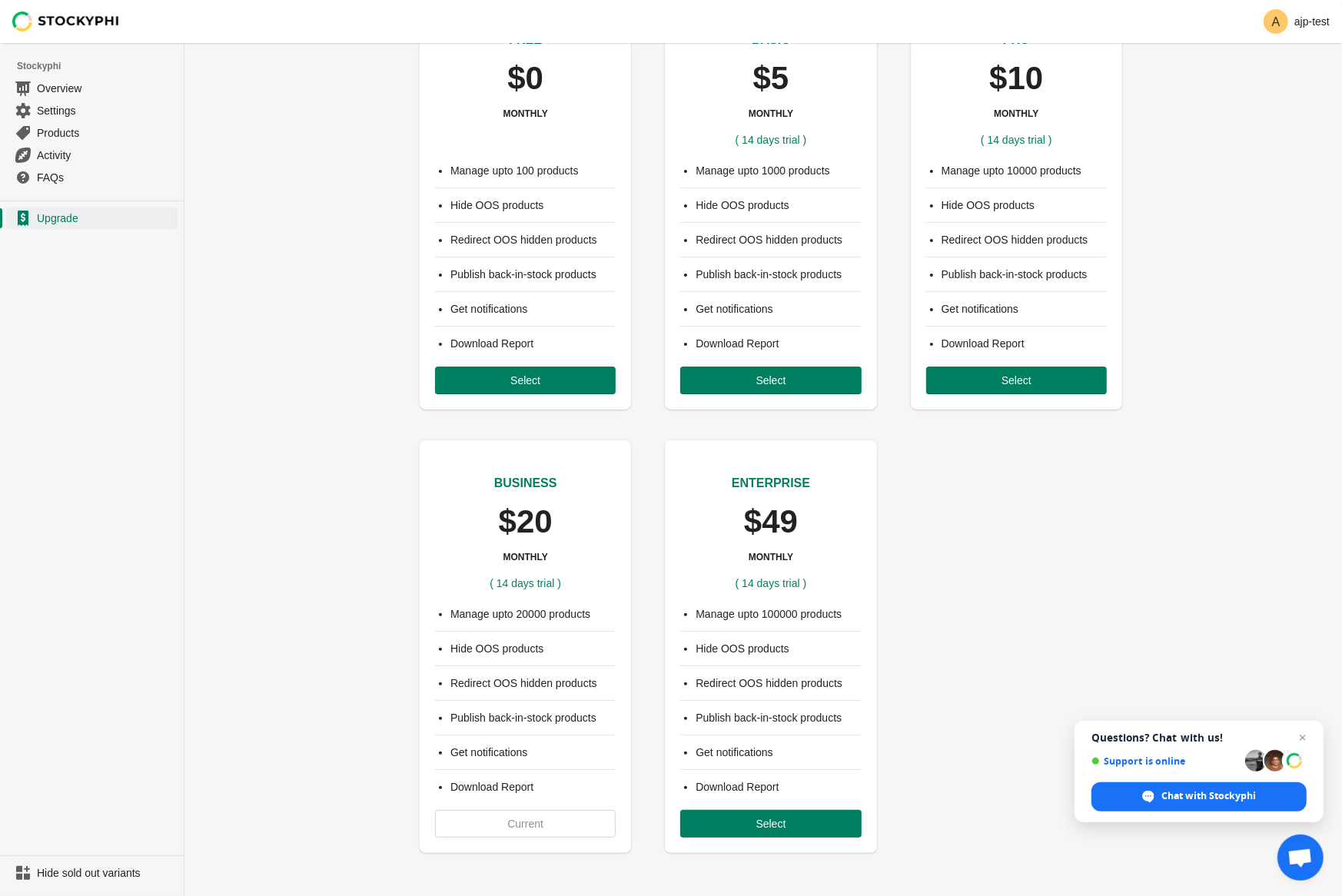
scroll to position [90, 0]
